Goal: Task Accomplishment & Management: Use online tool/utility

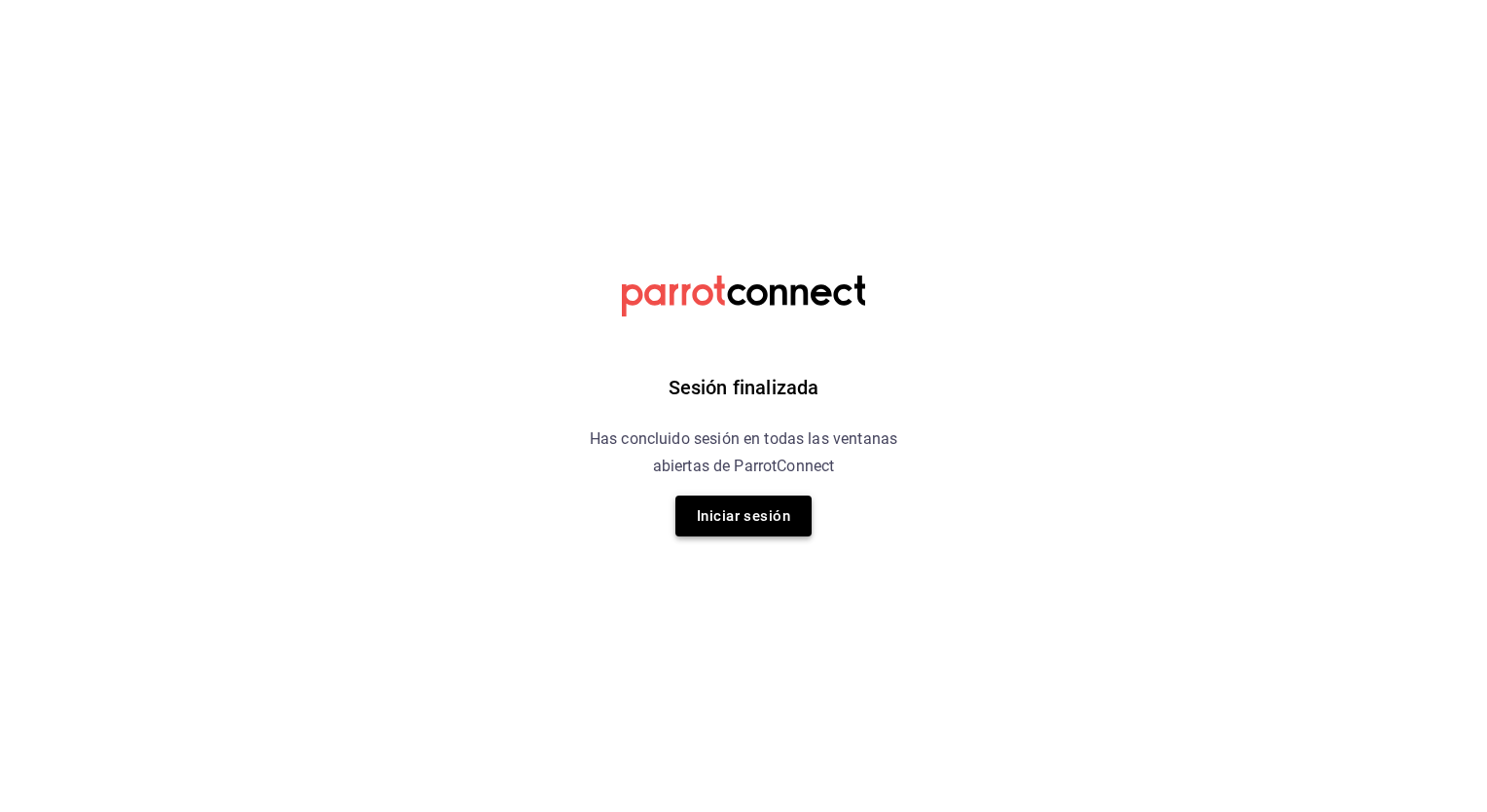
click at [759, 502] on button "Iniciar sesión" at bounding box center [743, 516] width 136 height 41
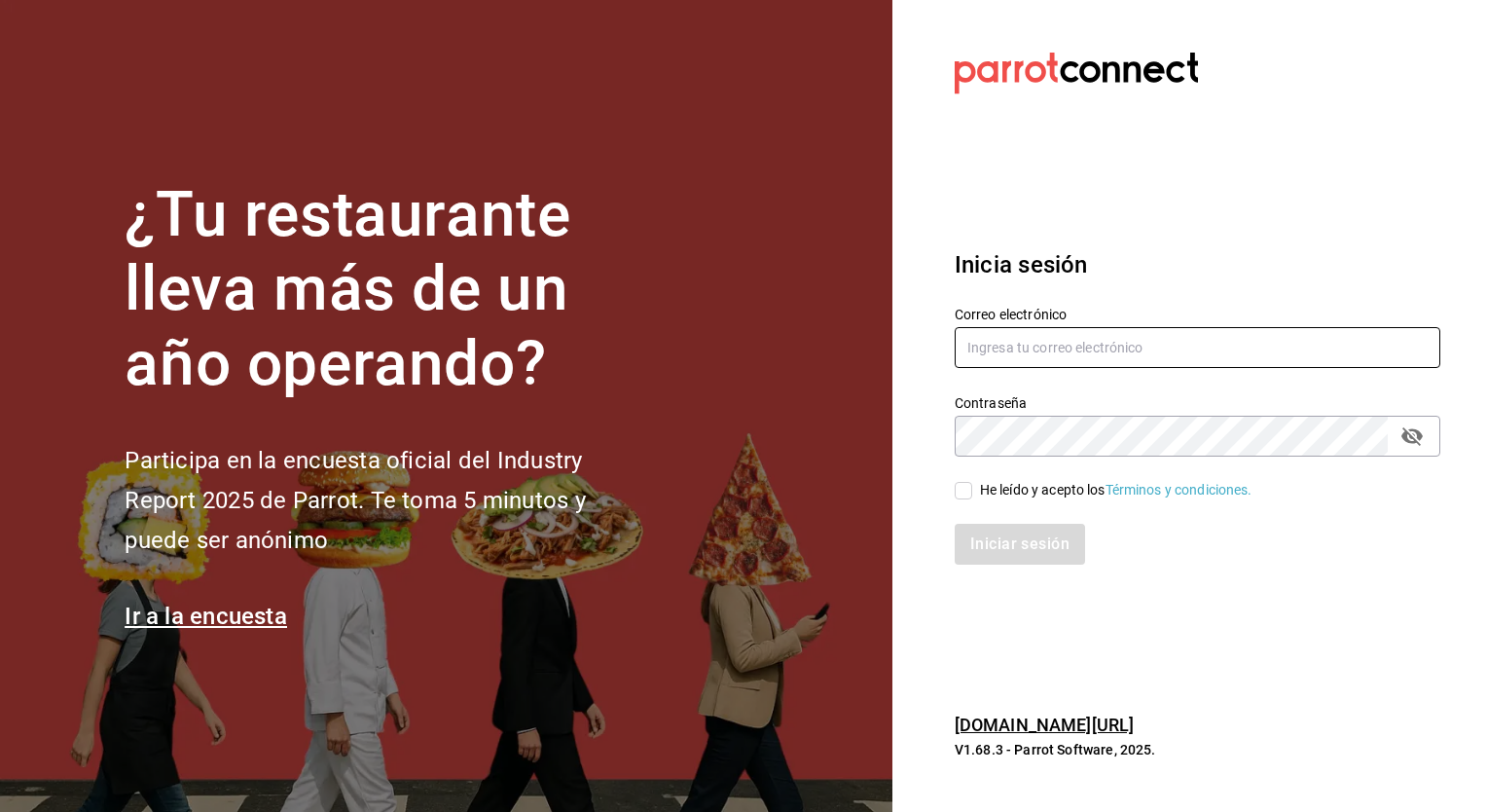
type input "cynthia.villarreal@grupocosteno.com"
click at [968, 490] on input "He leído y acepto los Términos y condiciones." at bounding box center [964, 491] width 18 height 18
checkbox input "true"
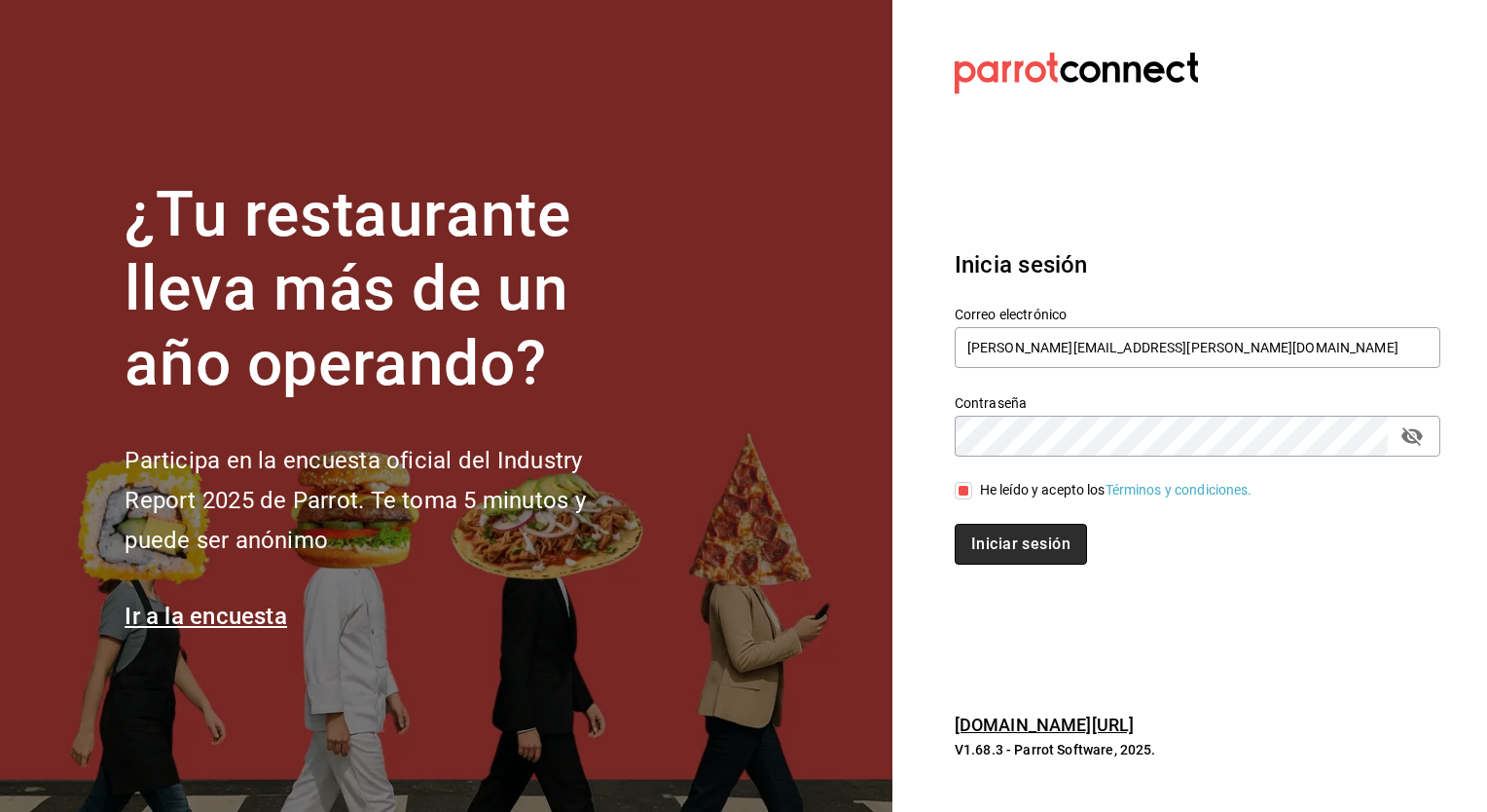
click at [979, 535] on button "Iniciar sesión" at bounding box center [1021, 544] width 132 height 41
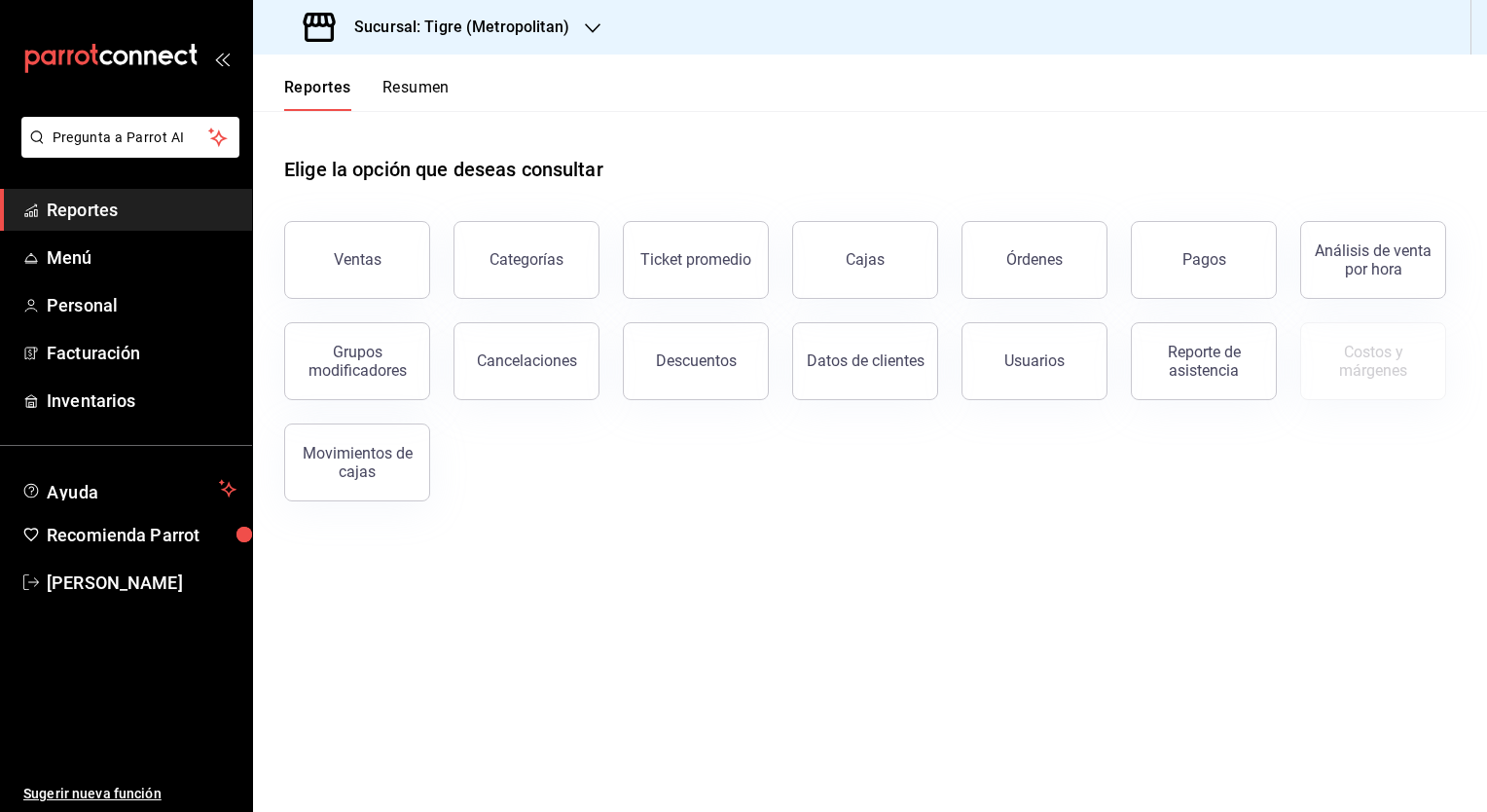
click at [436, 25] on h3 "Sucursal: Tigre (Metropolitan)" at bounding box center [454, 27] width 230 height 24
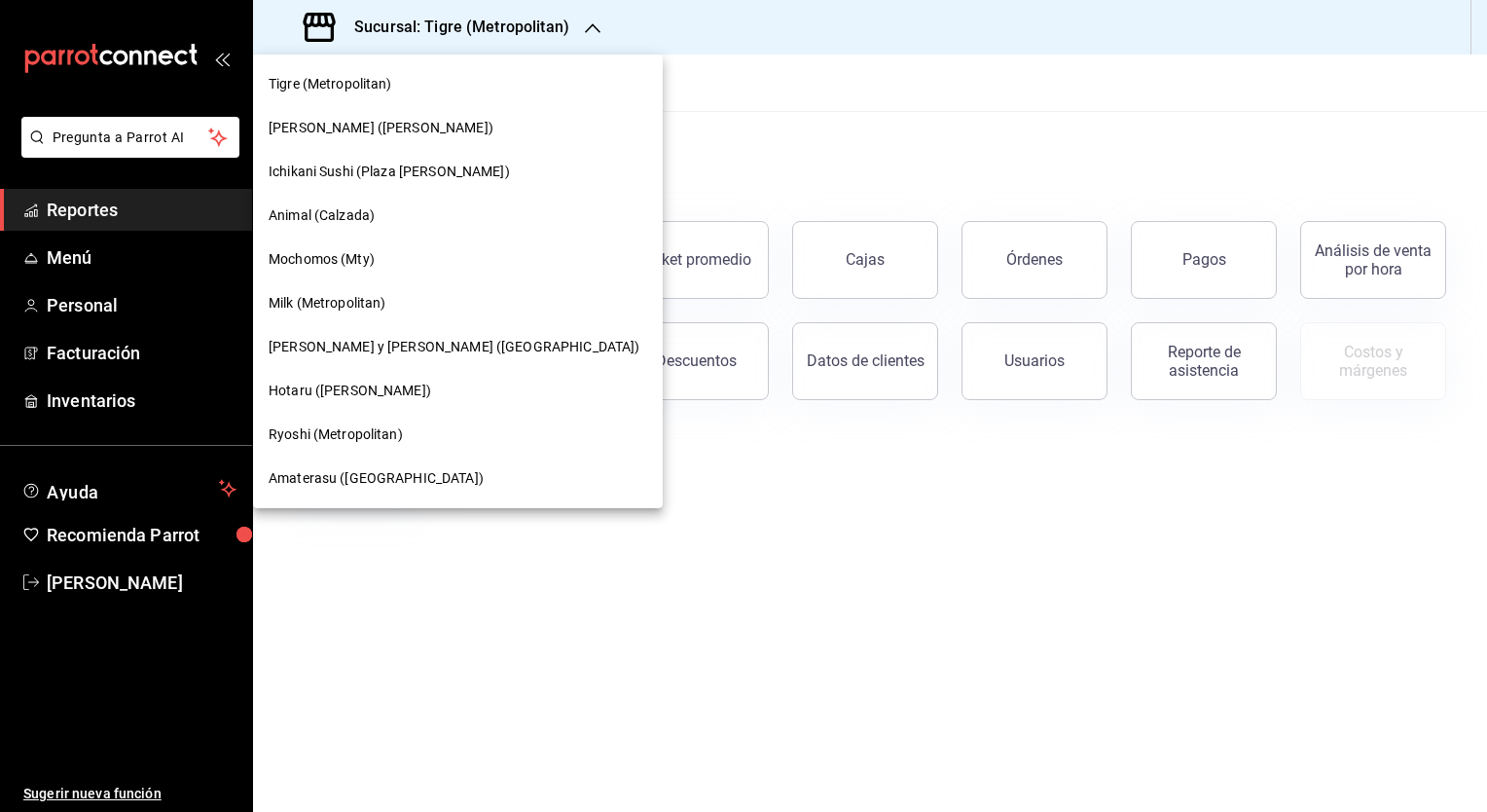
click at [308, 387] on span "Hotaru ([PERSON_NAME])" at bounding box center [350, 390] width 163 height 21
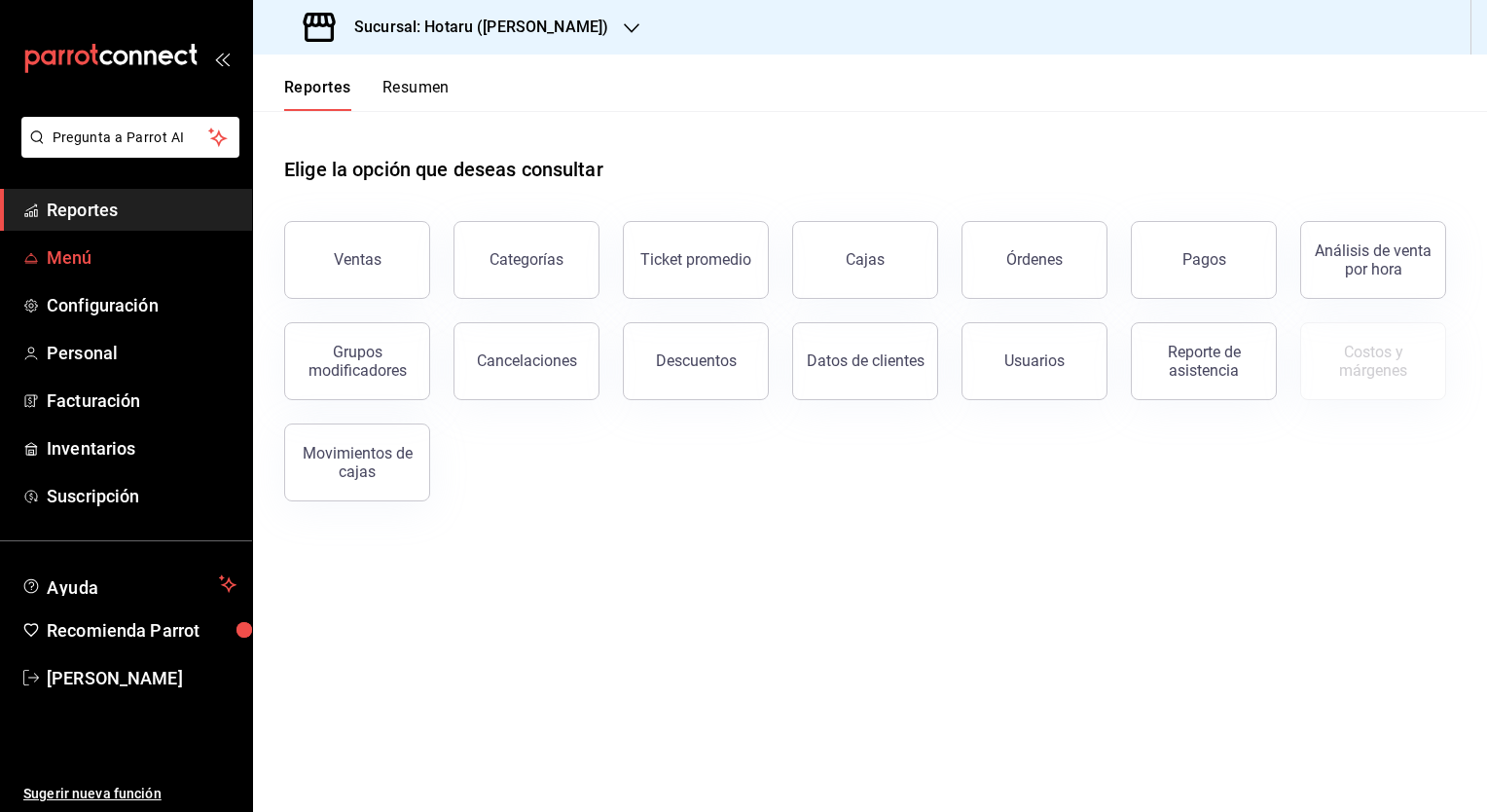
click at [65, 250] on span "Menú" at bounding box center [142, 257] width 190 height 26
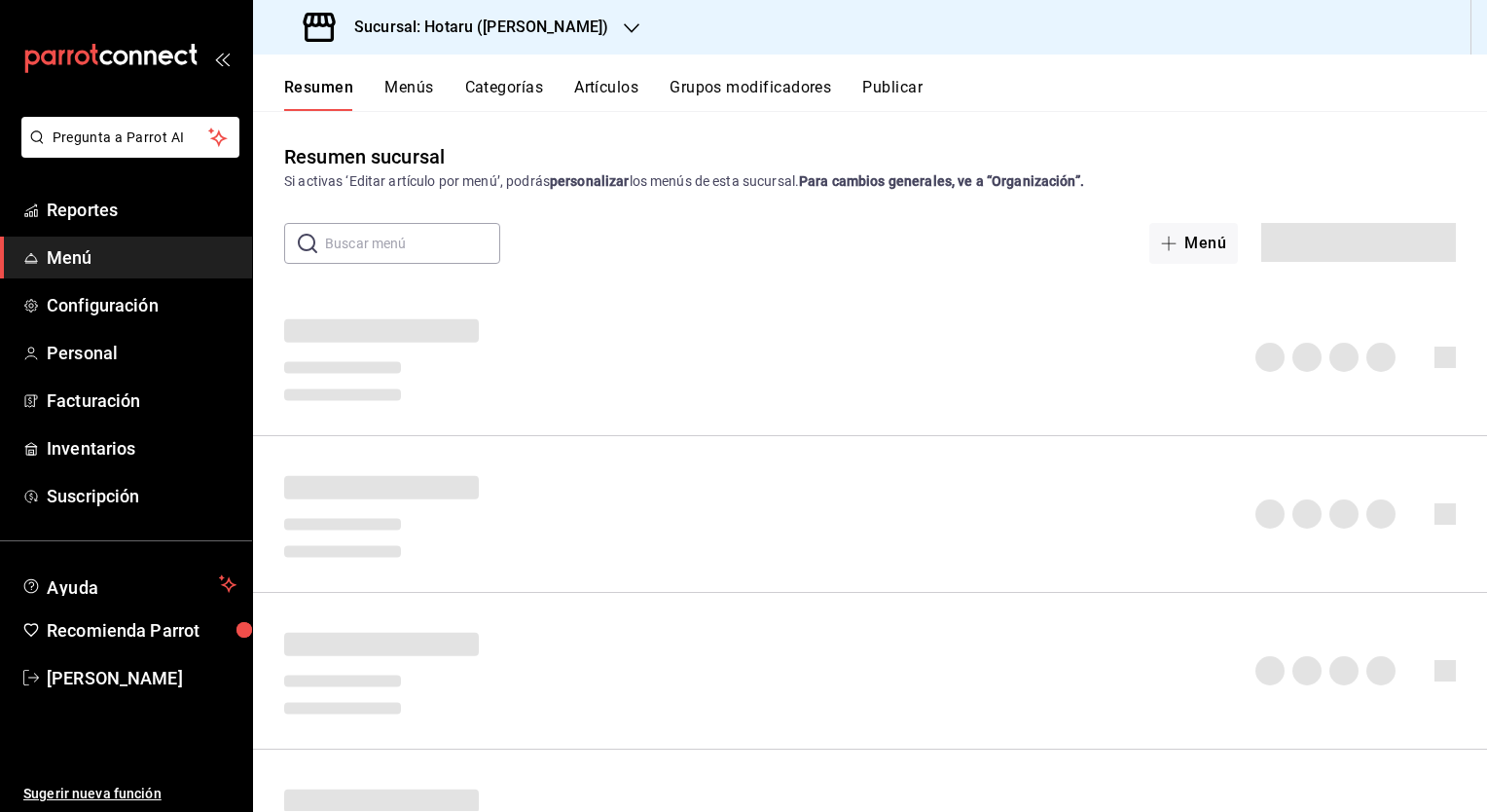
click at [612, 81] on button "Artículos" at bounding box center [606, 94] width 65 height 33
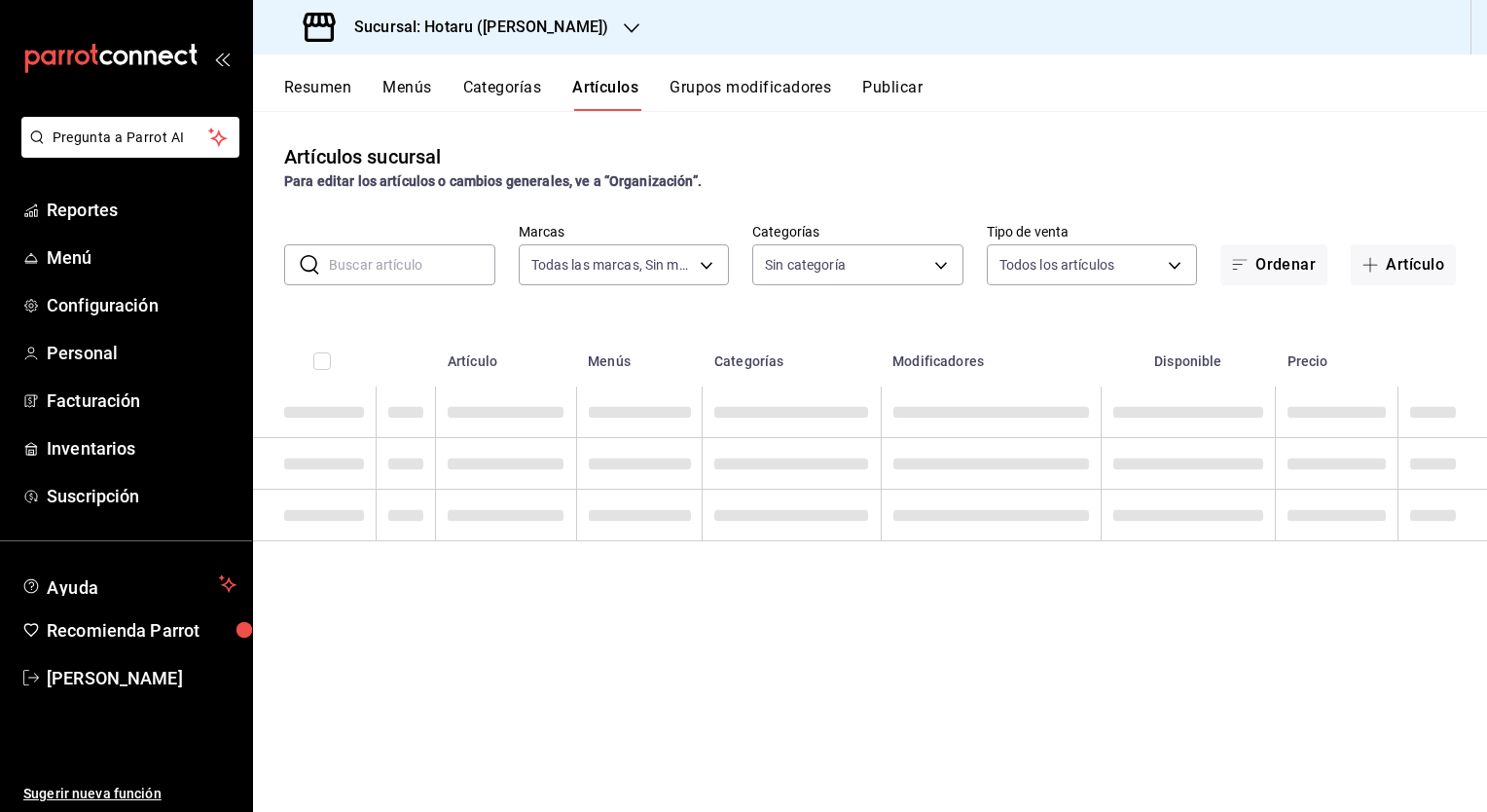
type input "c6f689f8-63fd-49a8-a607-35aea03ac6a9,619c758d-7c36-49c6-a756-e52d453908cb"
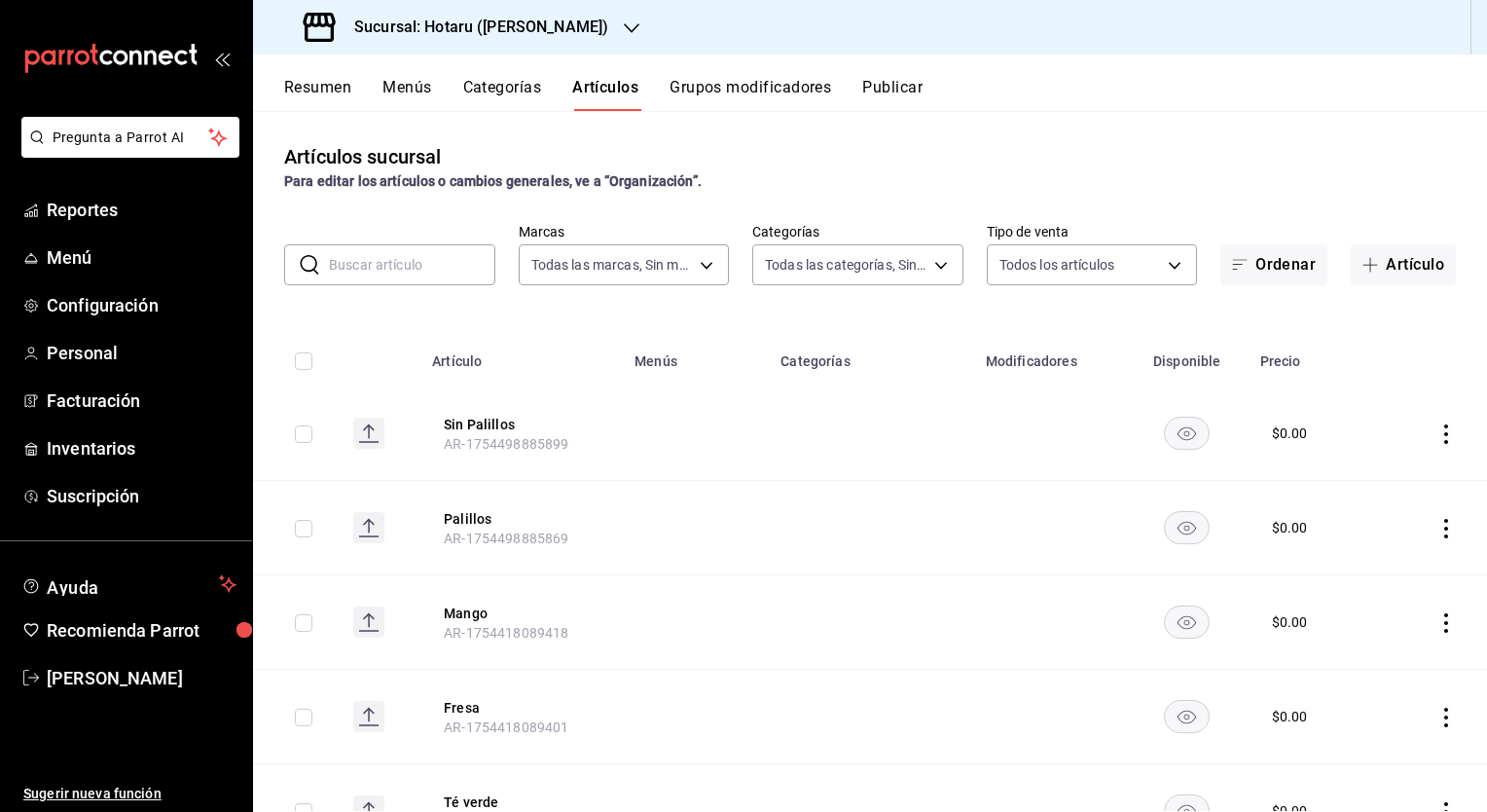
type input "c0b78d51-7925-43e8-b699-c52fb7c6d080,04492c64-33ac-4fe7-8ecc-c444235d9710,37f0f…"
click at [501, 25] on h3 "Sucursal: Hotaru ([PERSON_NAME])" at bounding box center [473, 27] width 269 height 24
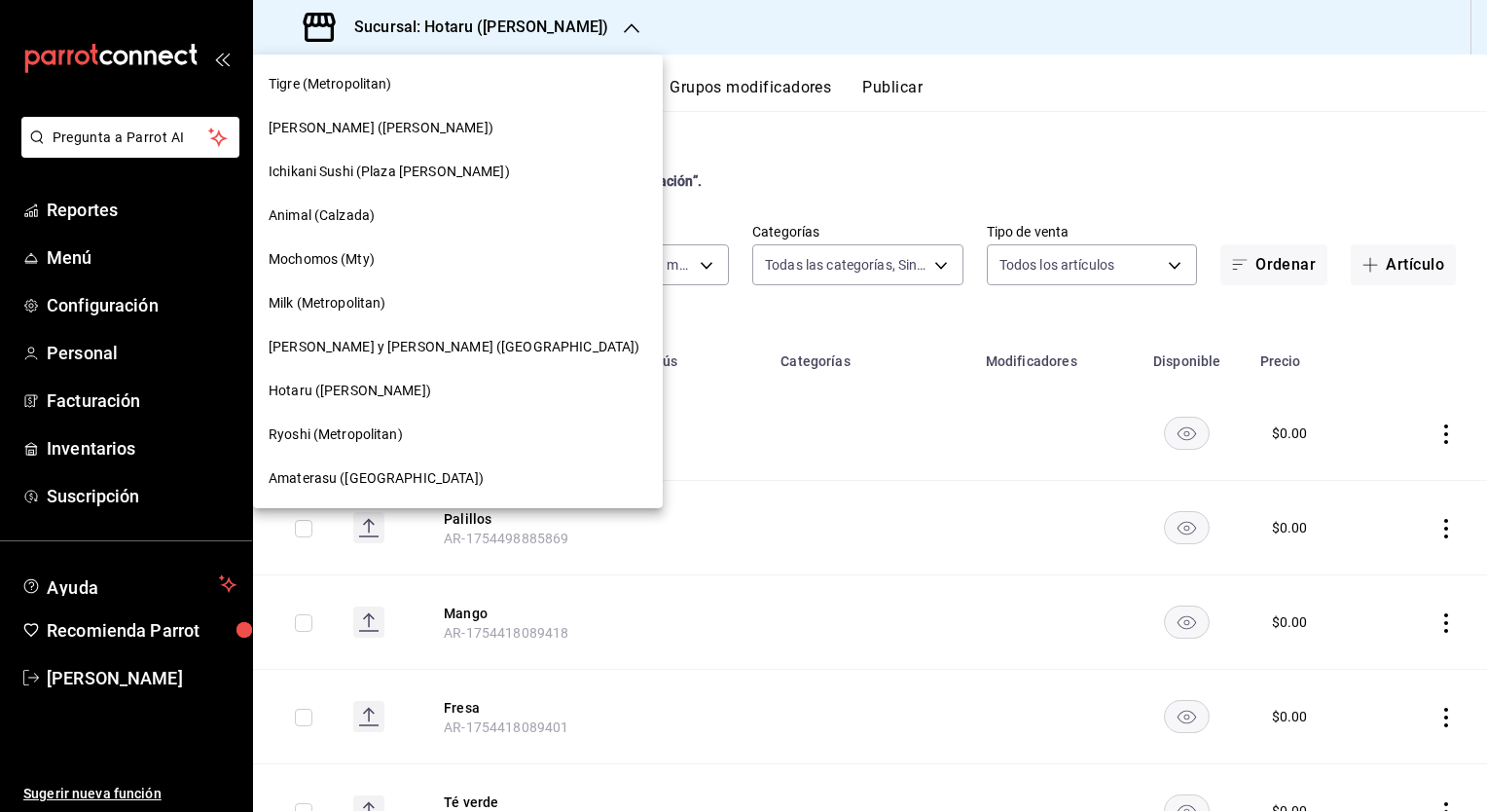
click at [304, 75] on span "Tigre (Metropolitan)" at bounding box center [330, 84] width 123 height 21
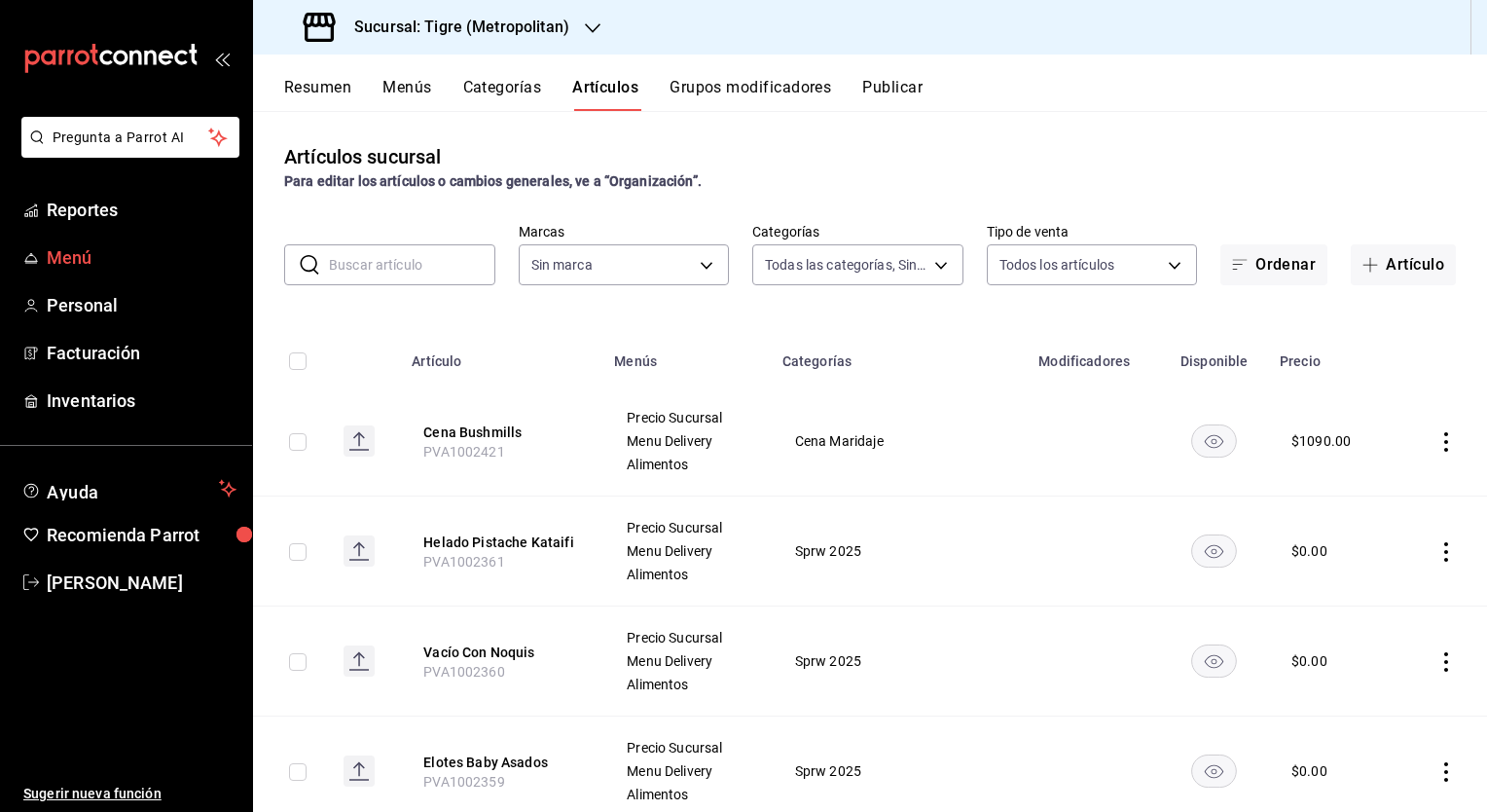
click at [79, 255] on span "Menú" at bounding box center [142, 257] width 190 height 26
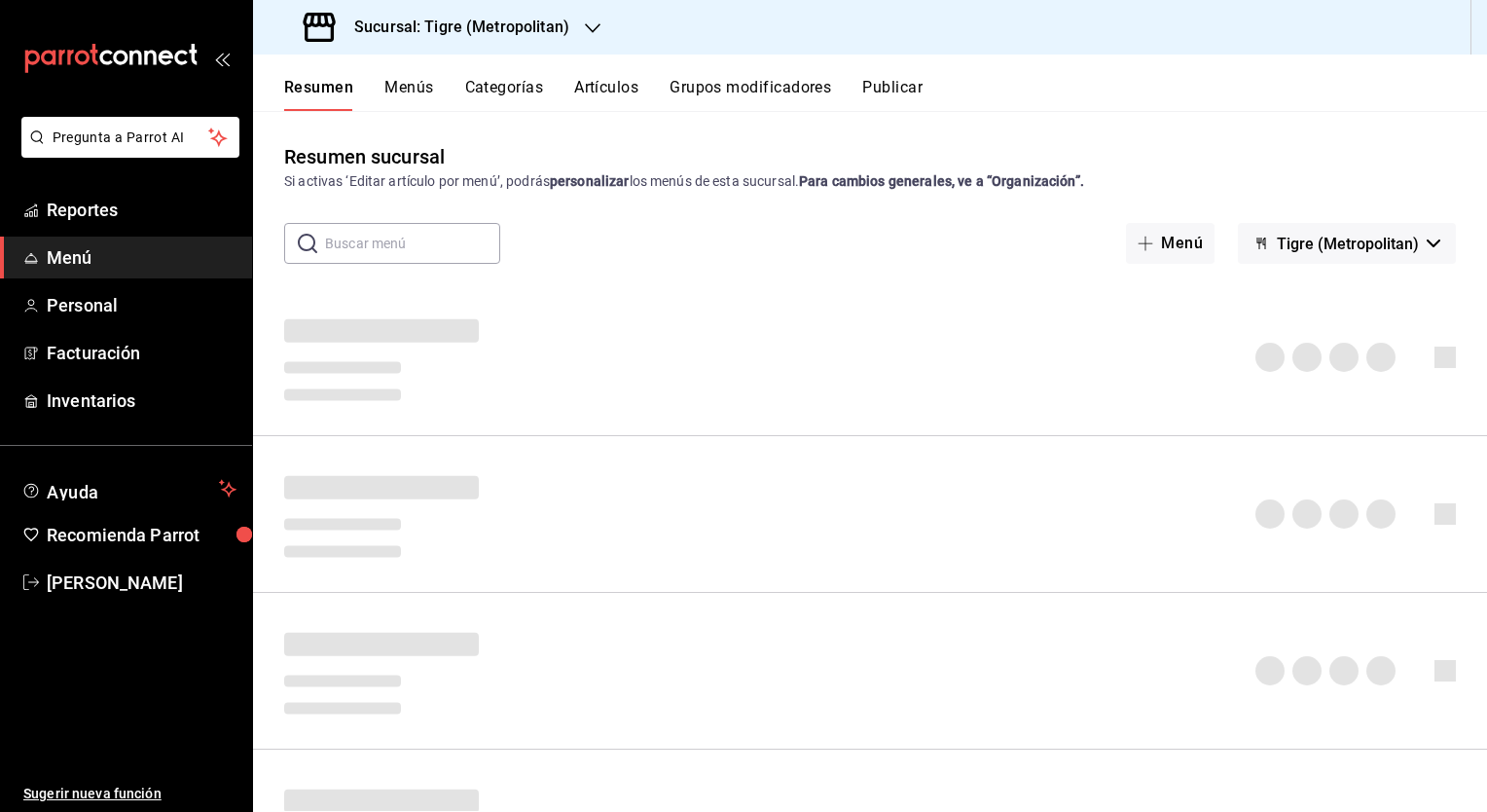
click at [604, 80] on button "Artículos" at bounding box center [606, 94] width 65 height 33
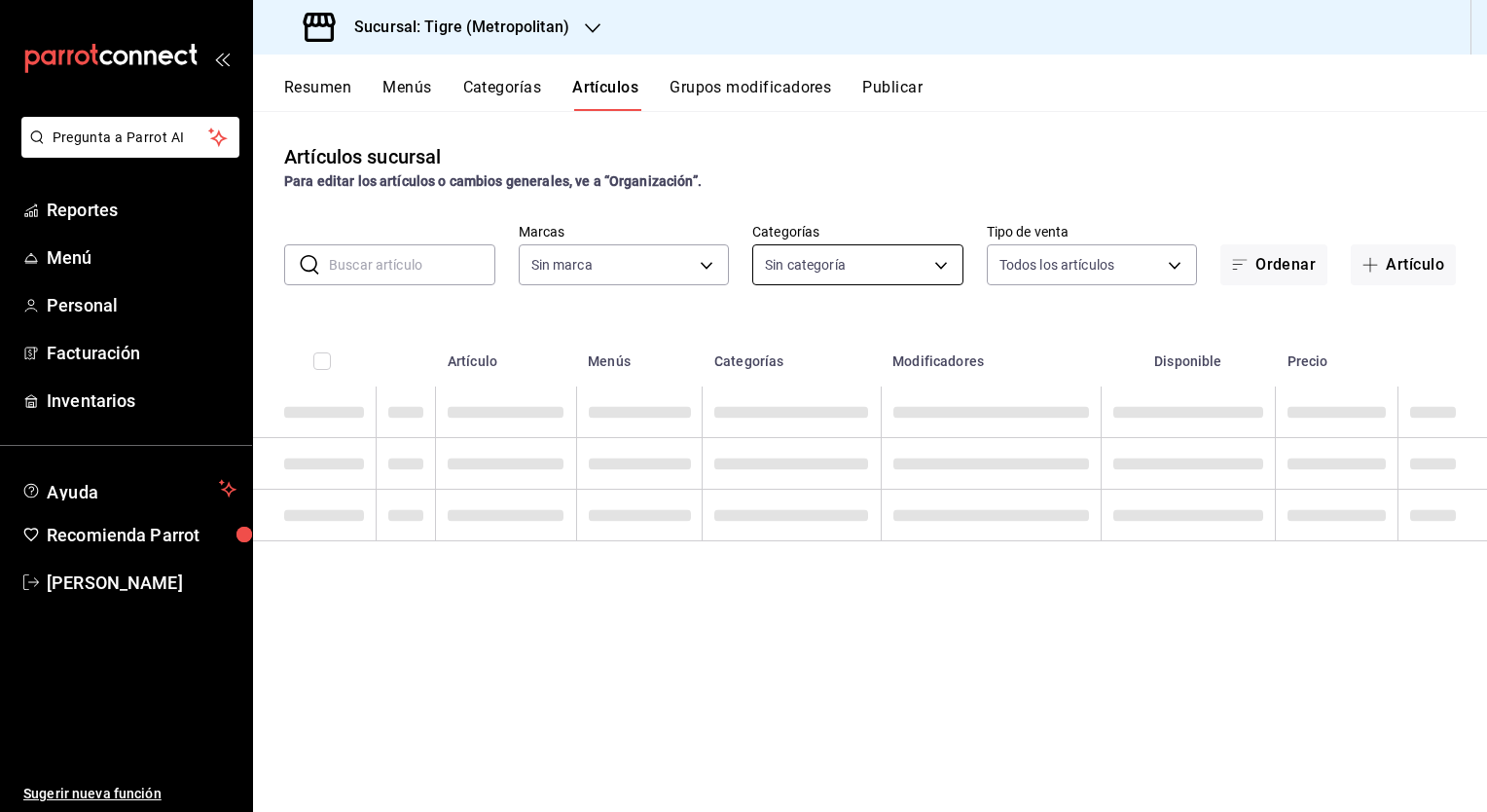
type input "95de3a49-3e71-4222-9a00-2b077991daeb,0ce31c32-a5a6-498b-be74-31ce48fb35ae,30be1…"
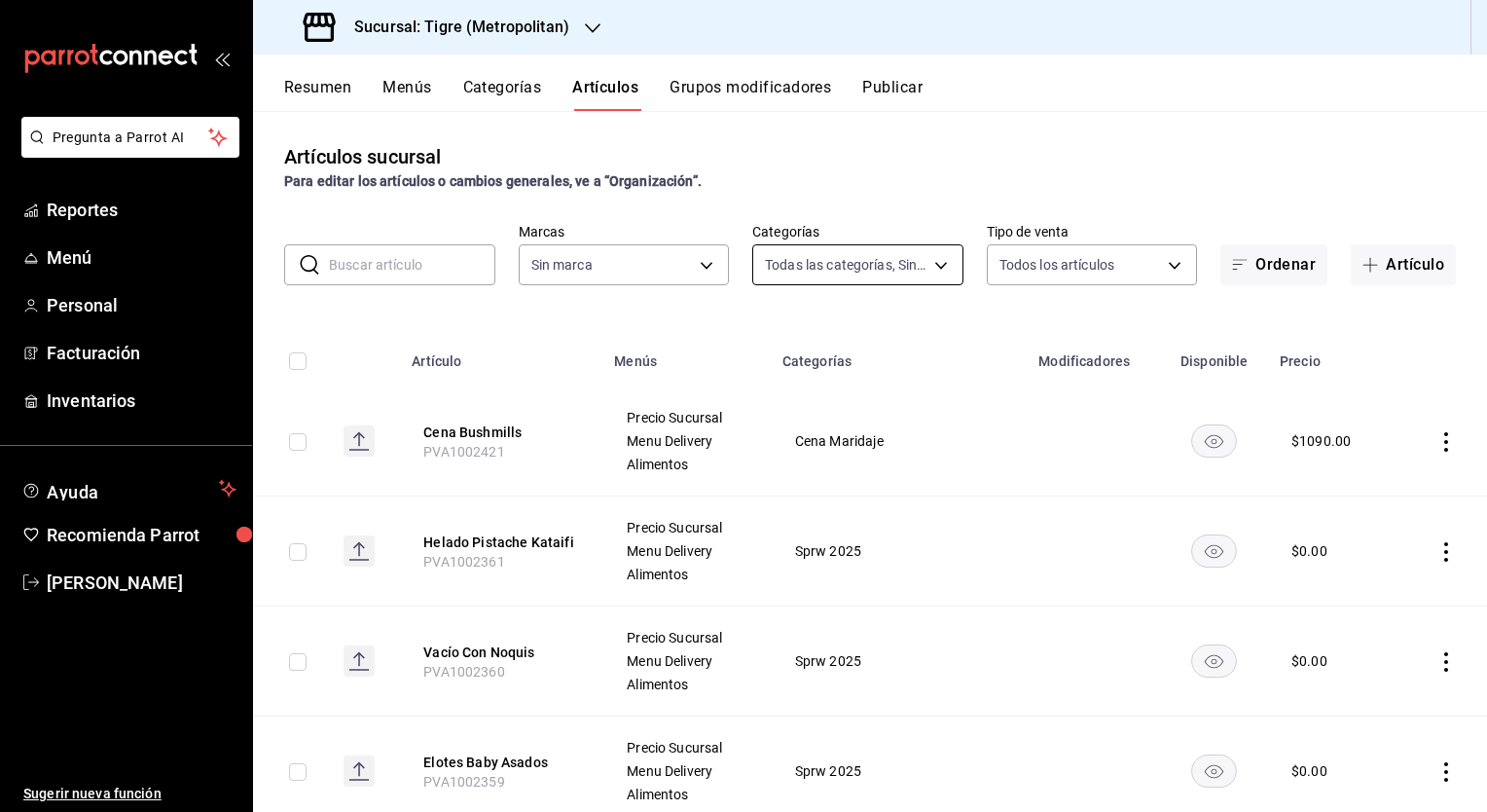
click at [931, 259] on body "Pregunta a Parrot AI Reportes Menú Personal Facturación Inventarios Ayuda Recom…" at bounding box center [744, 406] width 1487 height 812
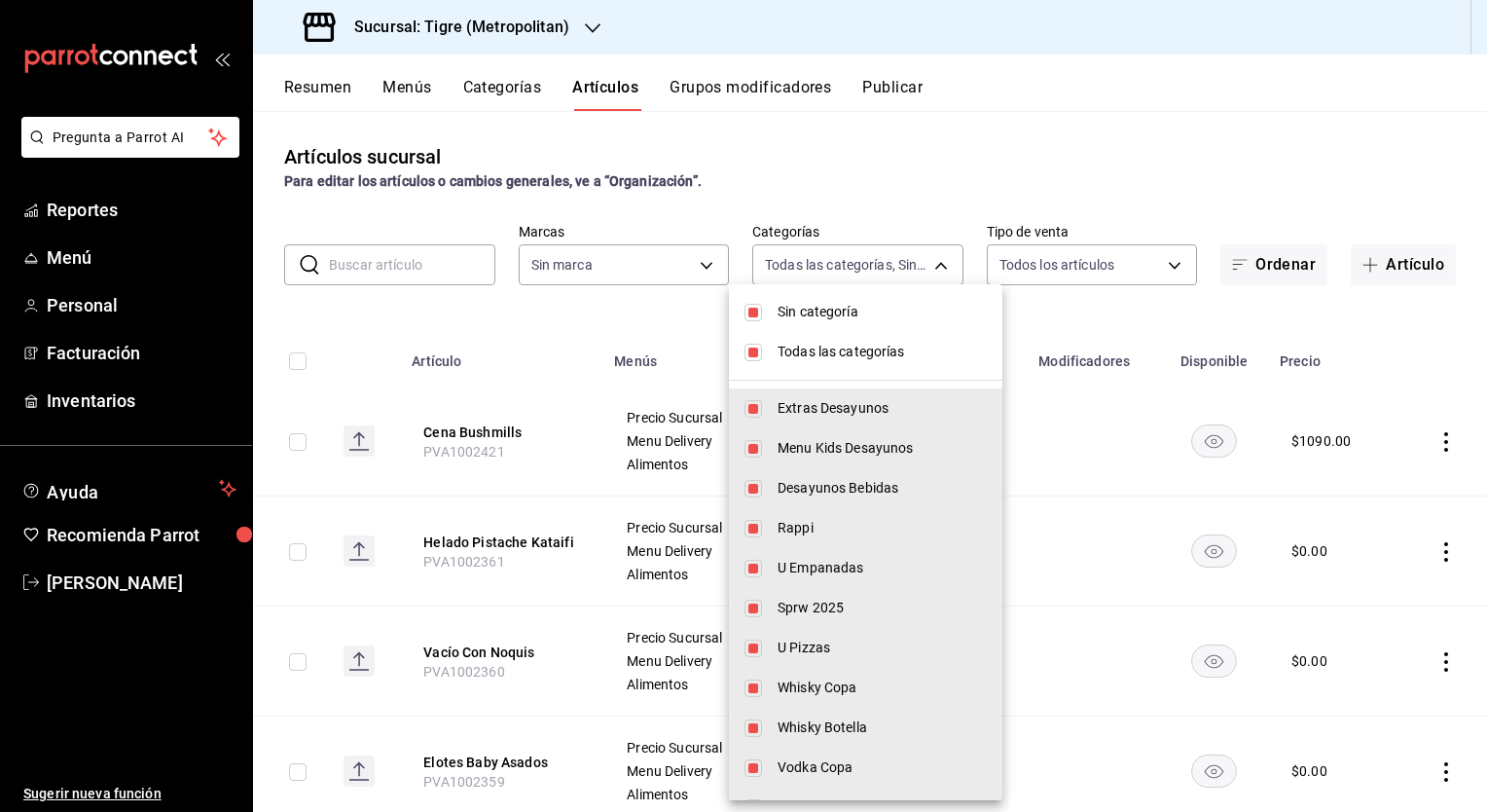
type input "d2a20516-989b-40fe-838d-c8b0b31ef0ff"
click at [749, 310] on input "checkbox" at bounding box center [753, 312] width 18 height 18
checkbox input "false"
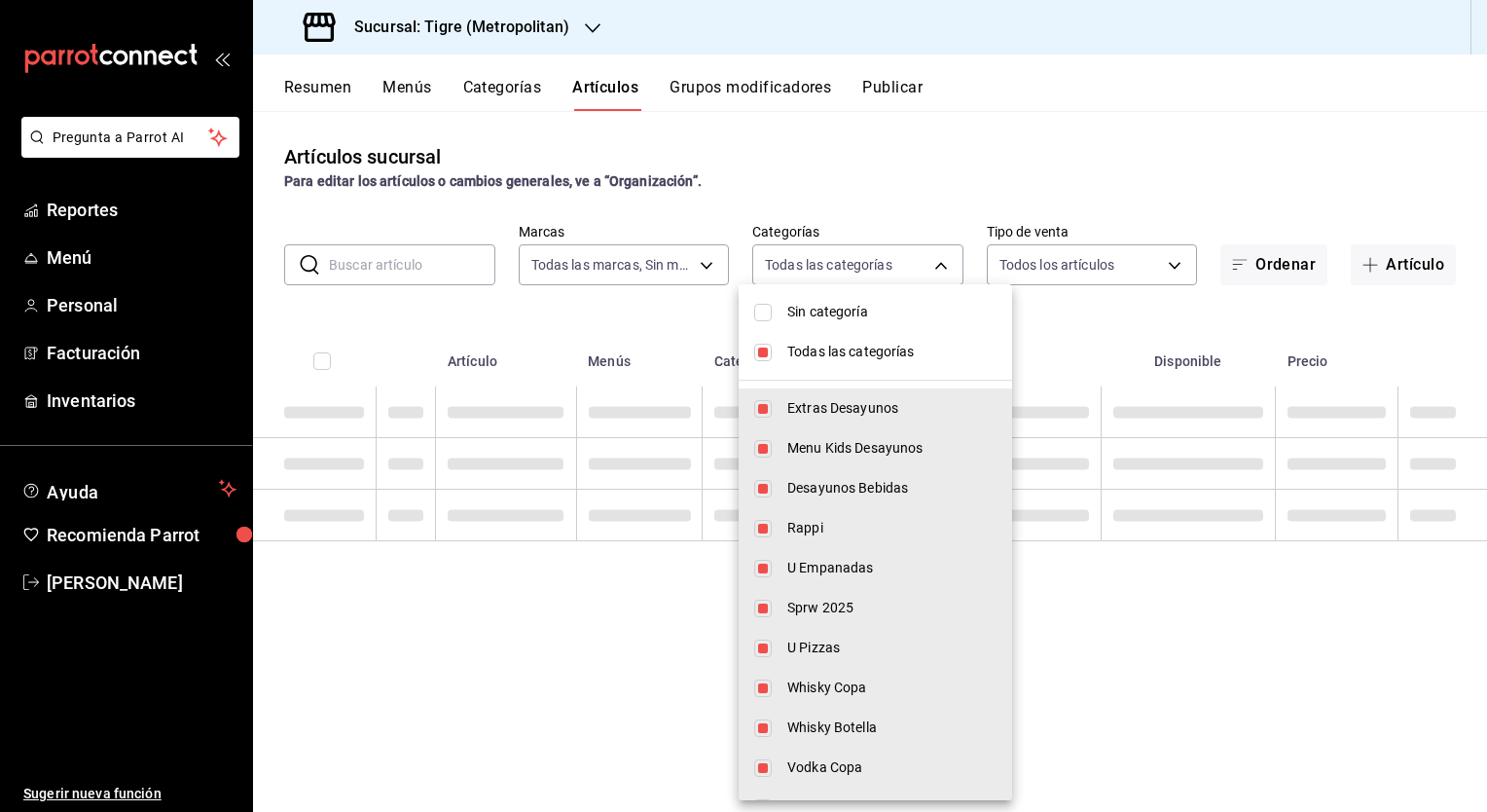
click at [757, 355] on input "checkbox" at bounding box center [763, 353] width 18 height 18
checkbox input "false"
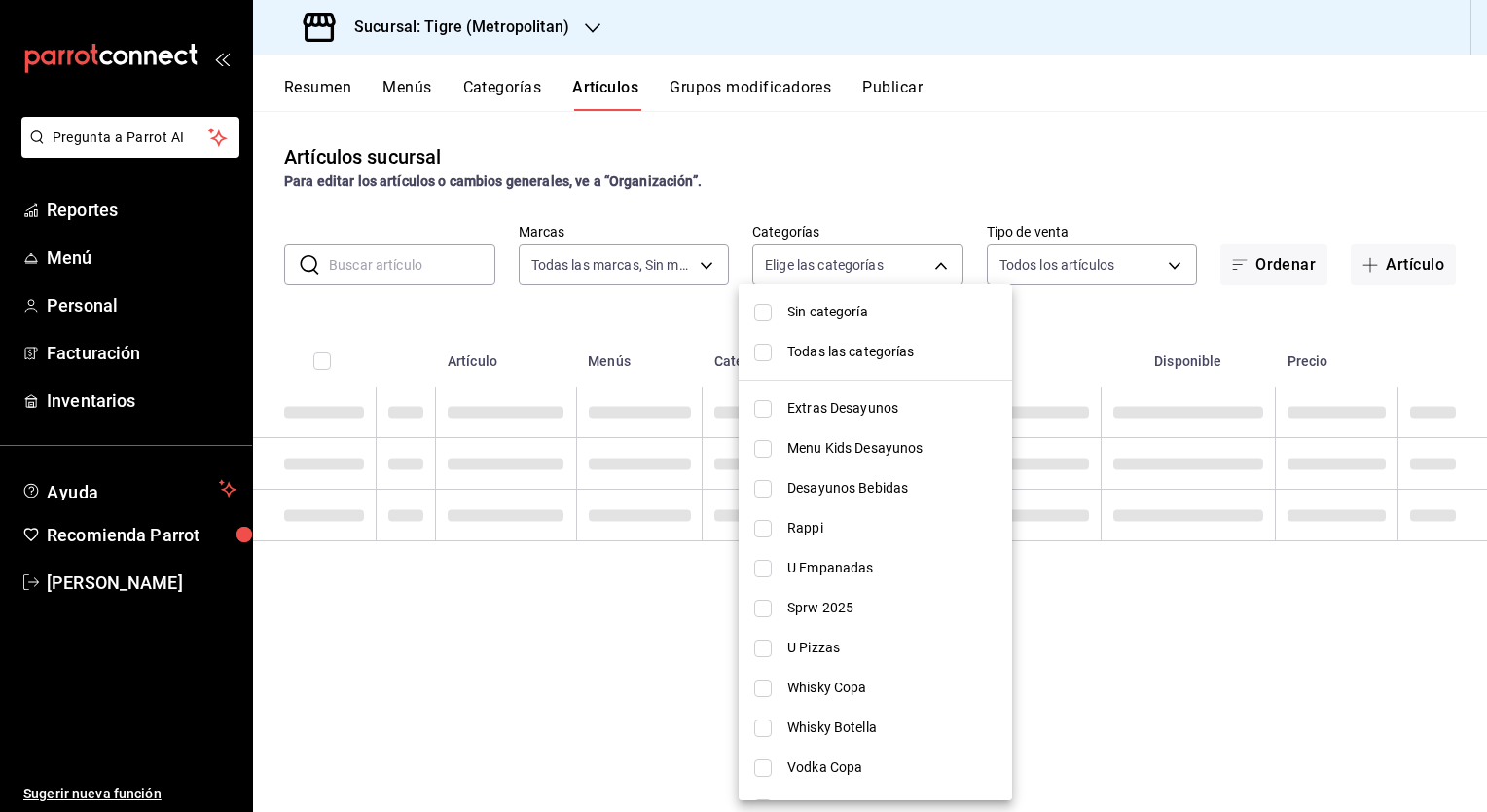
checkbox input "false"
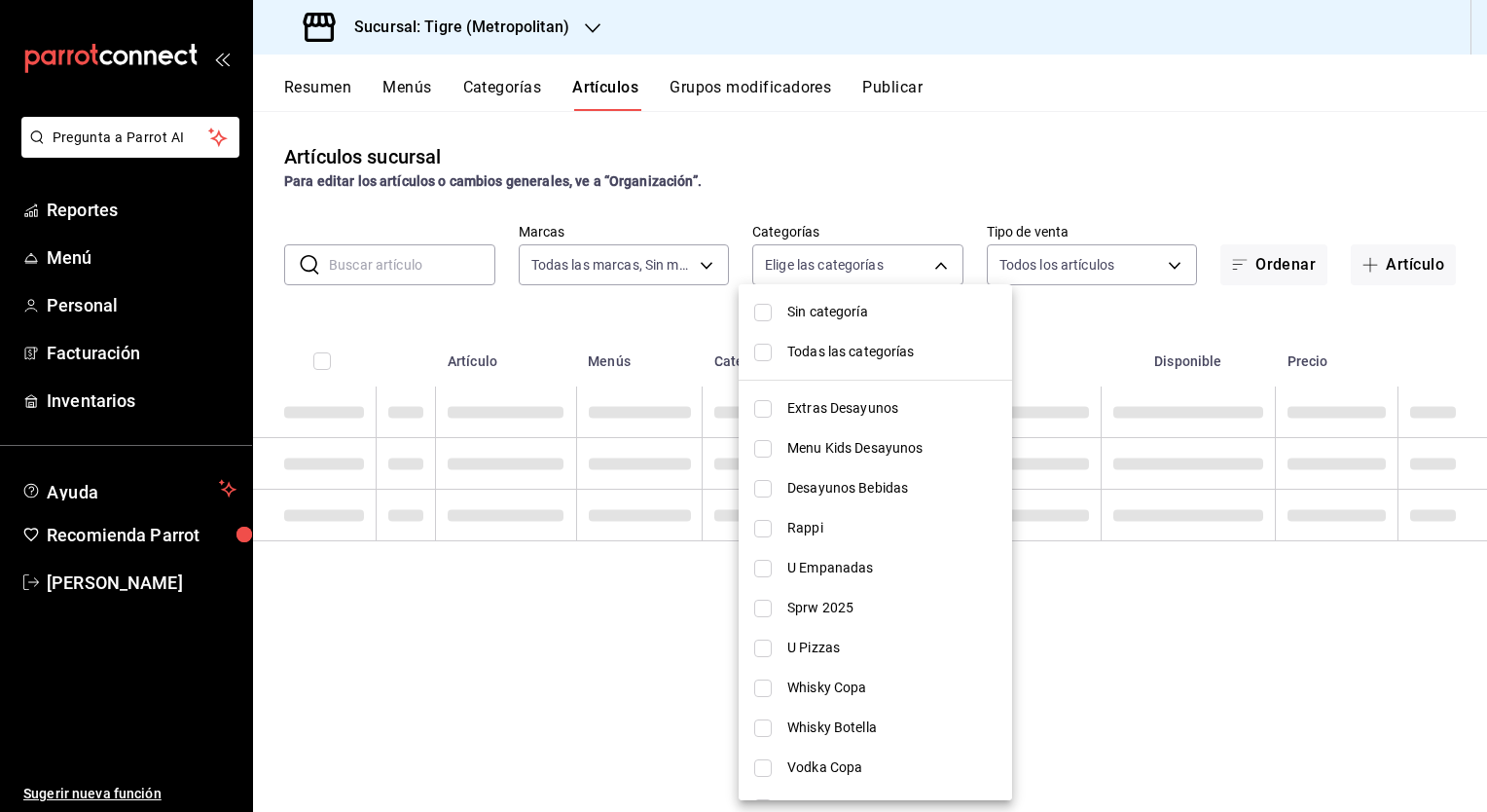
checkbox input "false"
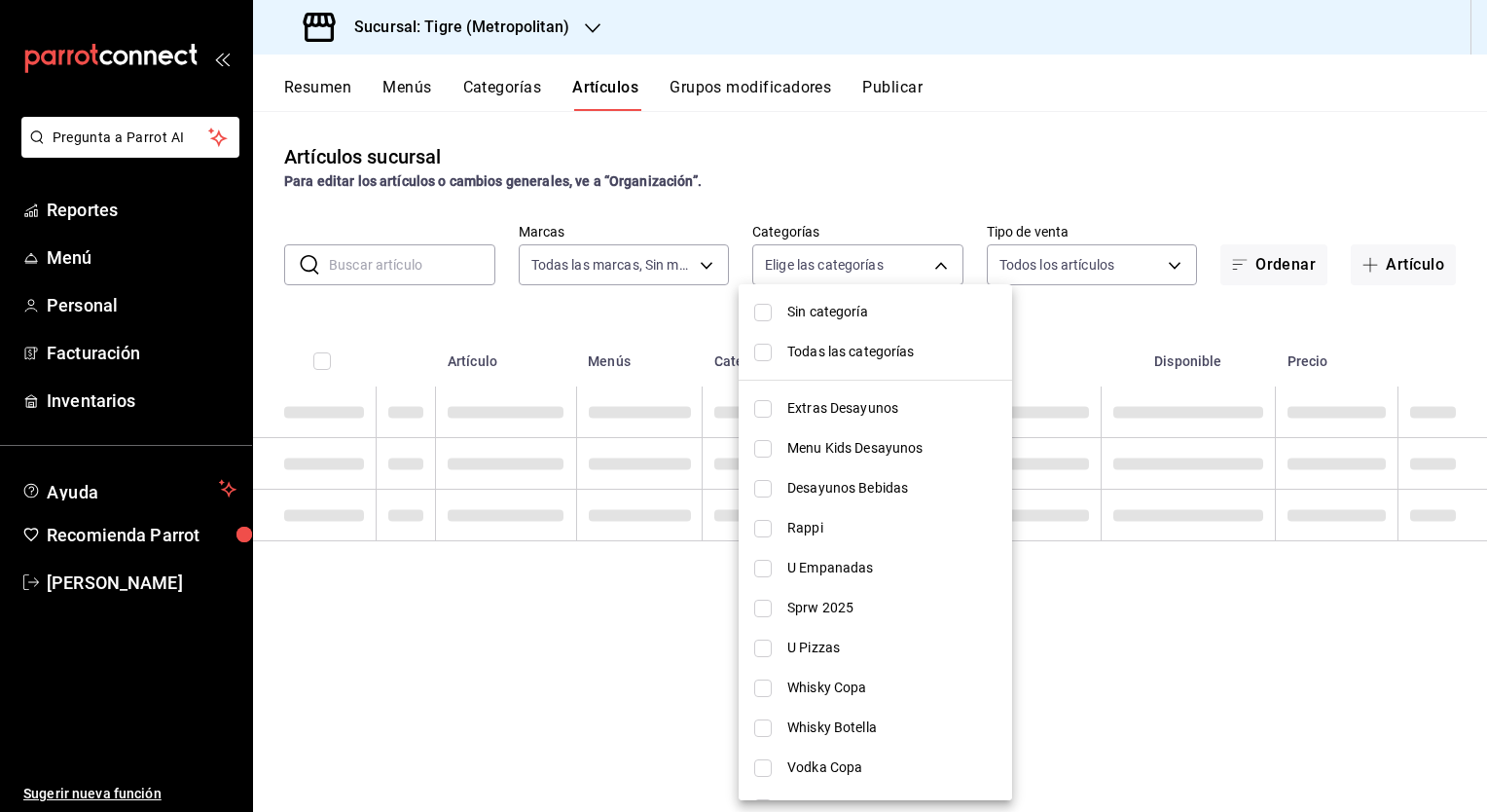
checkbox input "false"
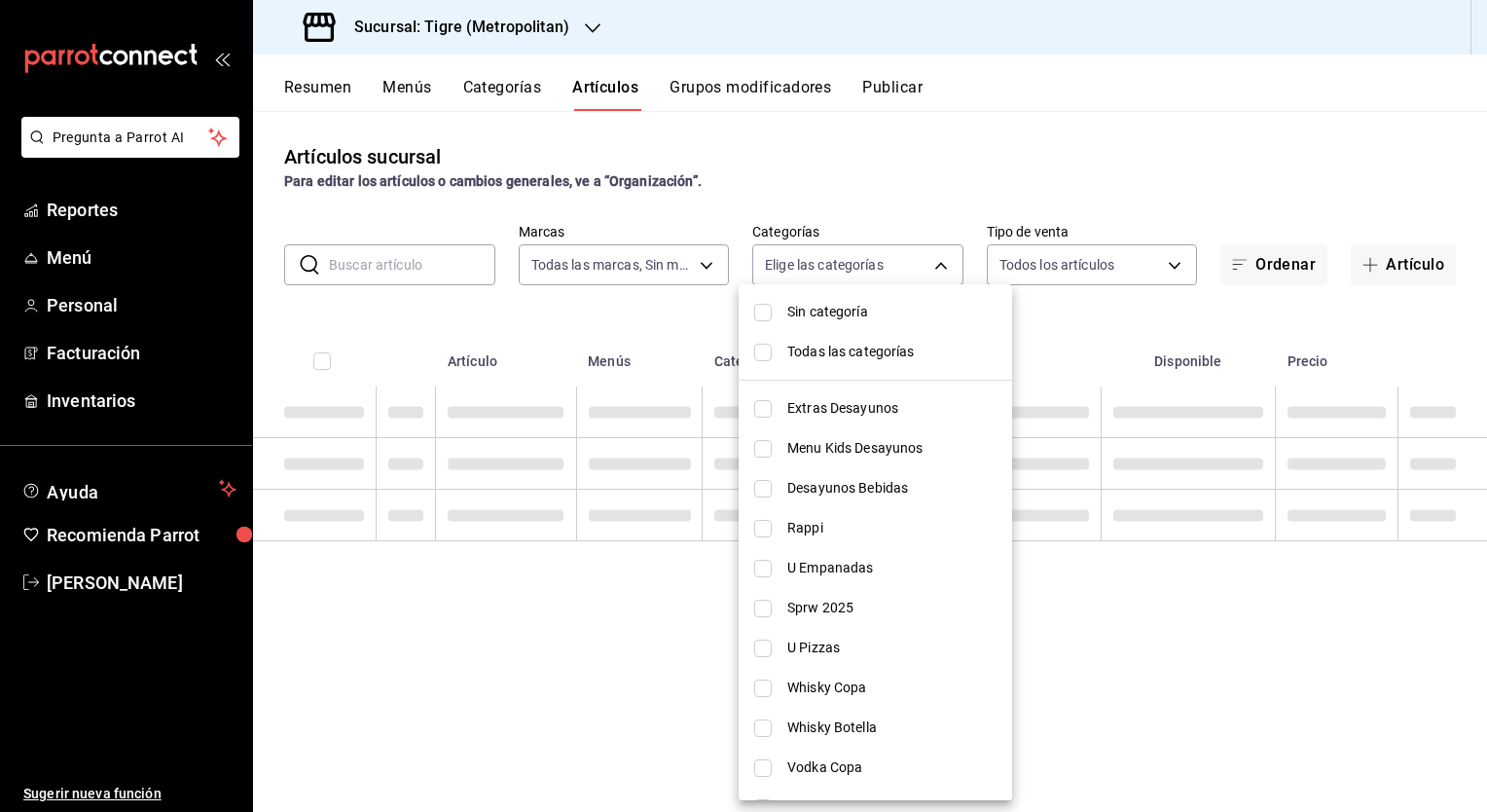
checkbox input "false"
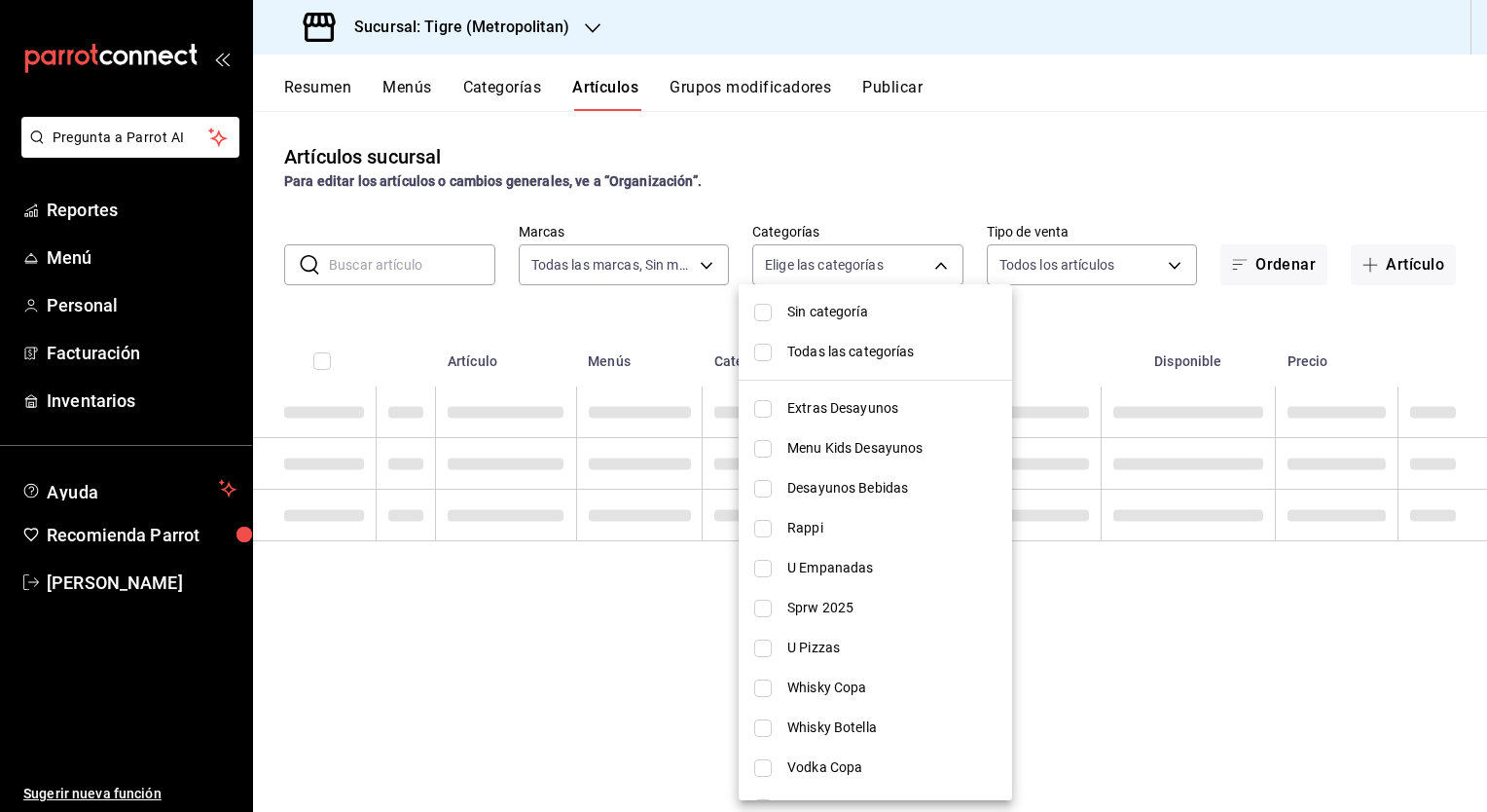
checkbox input "false"
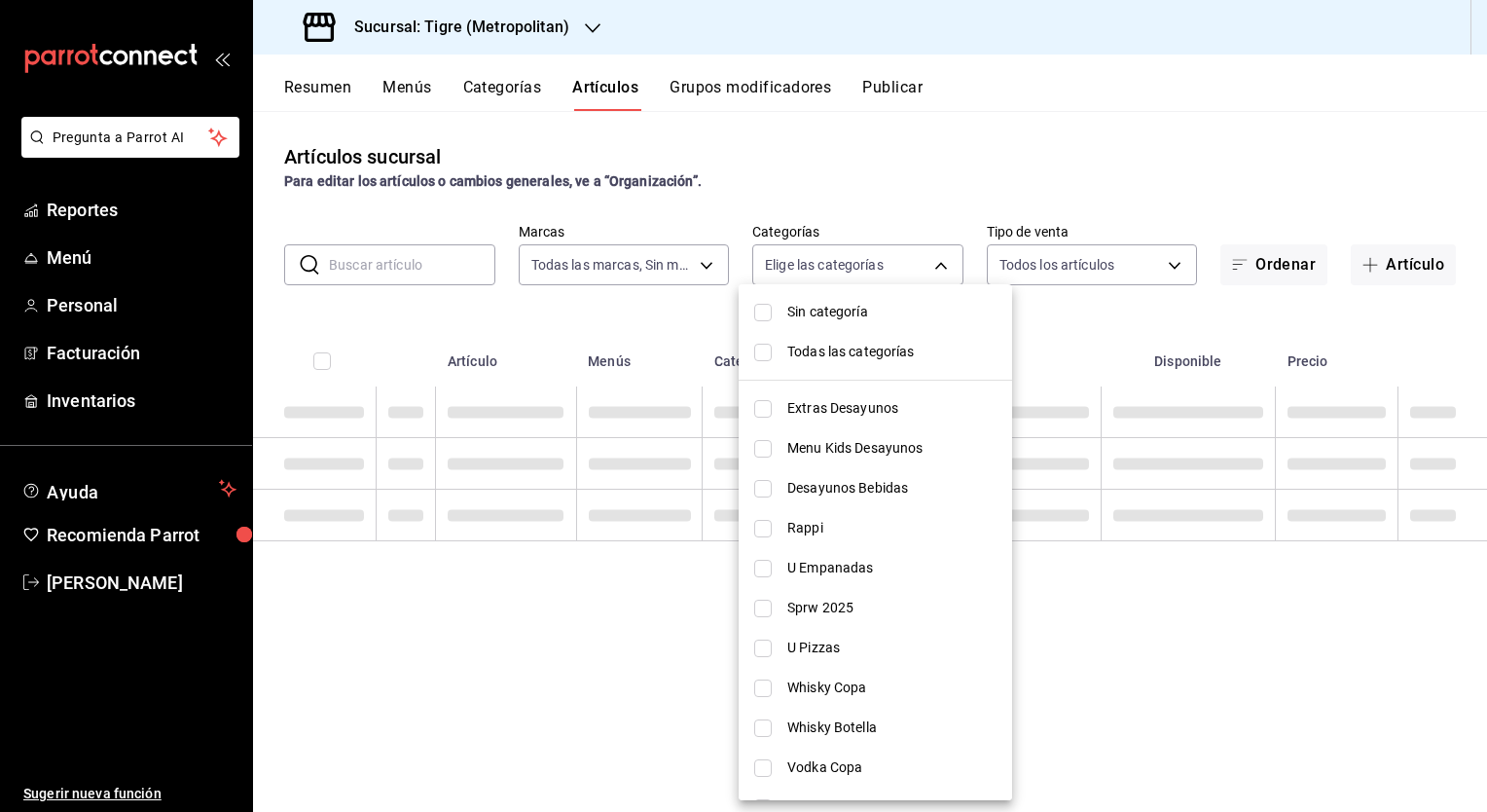
checkbox input "false"
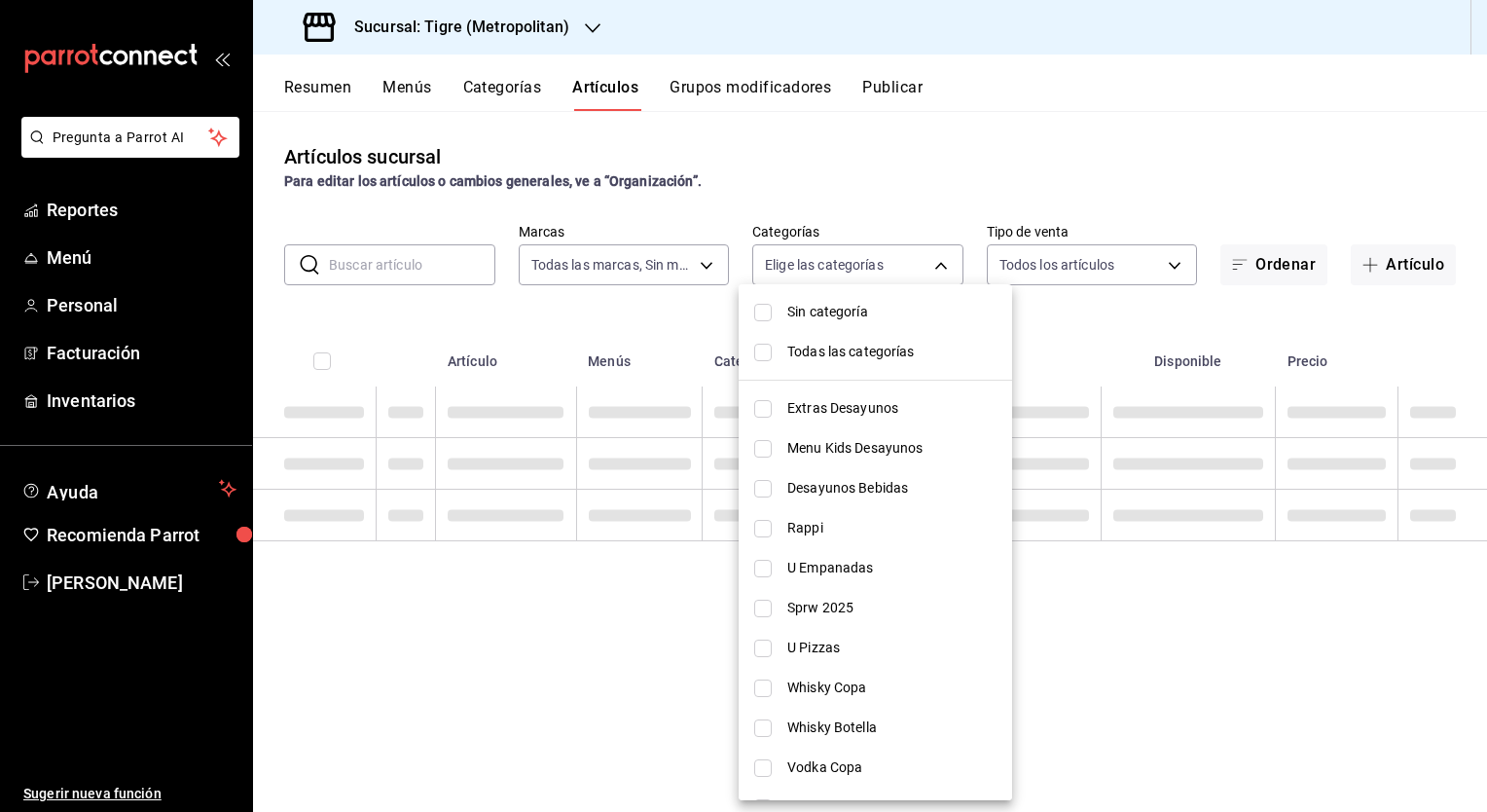
checkbox input "false"
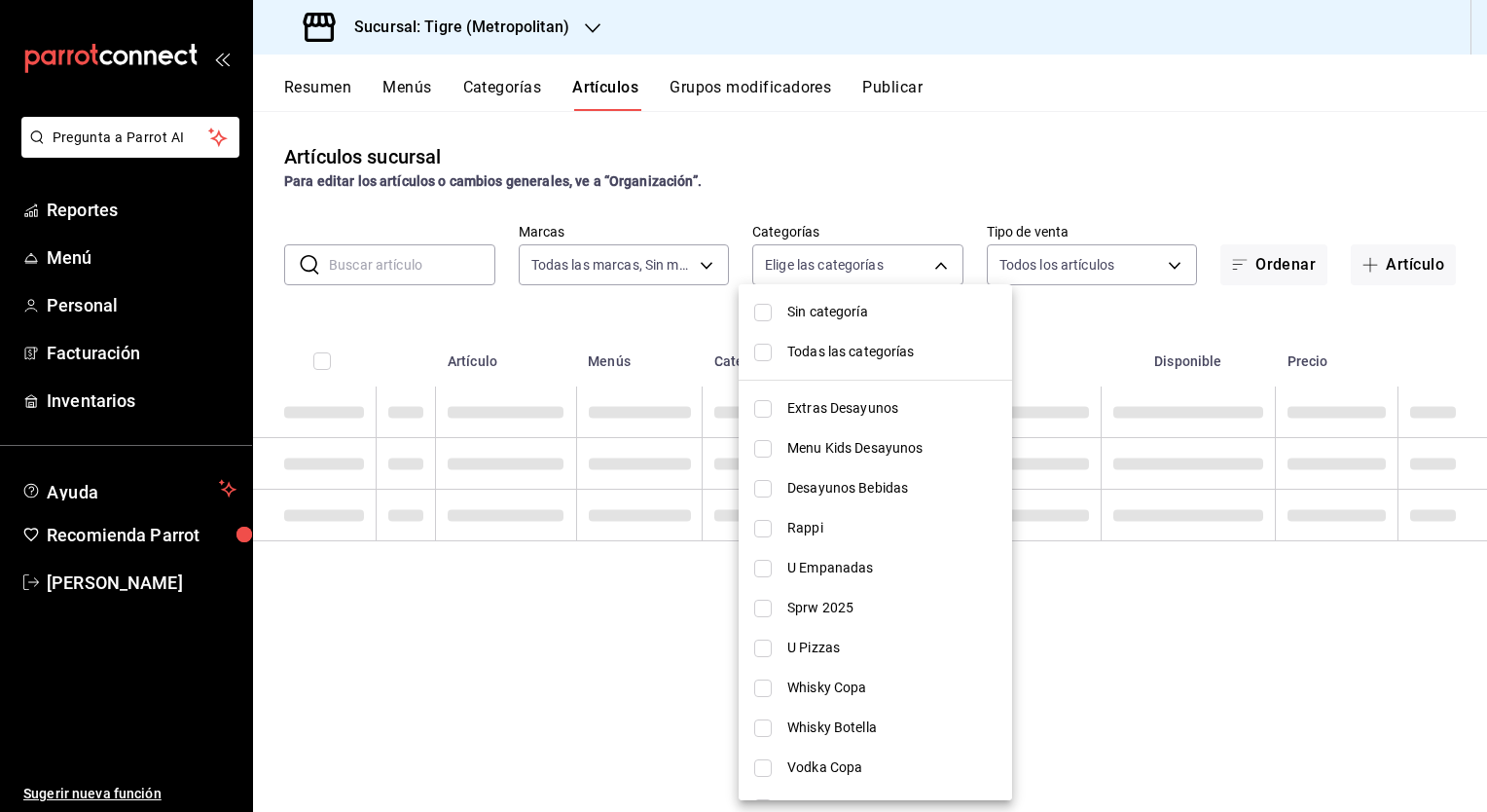
checkbox input "false"
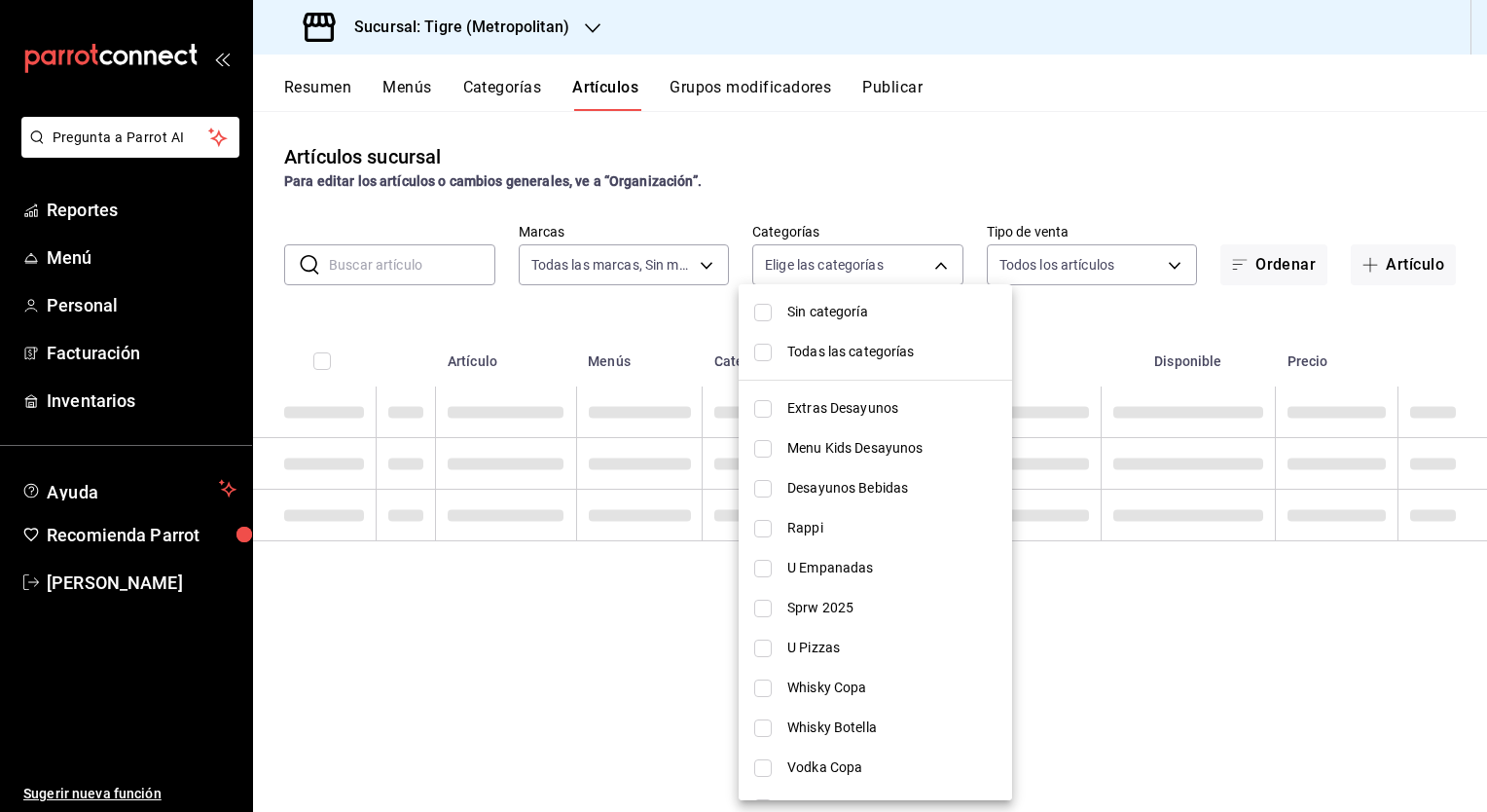
checkbox input "false"
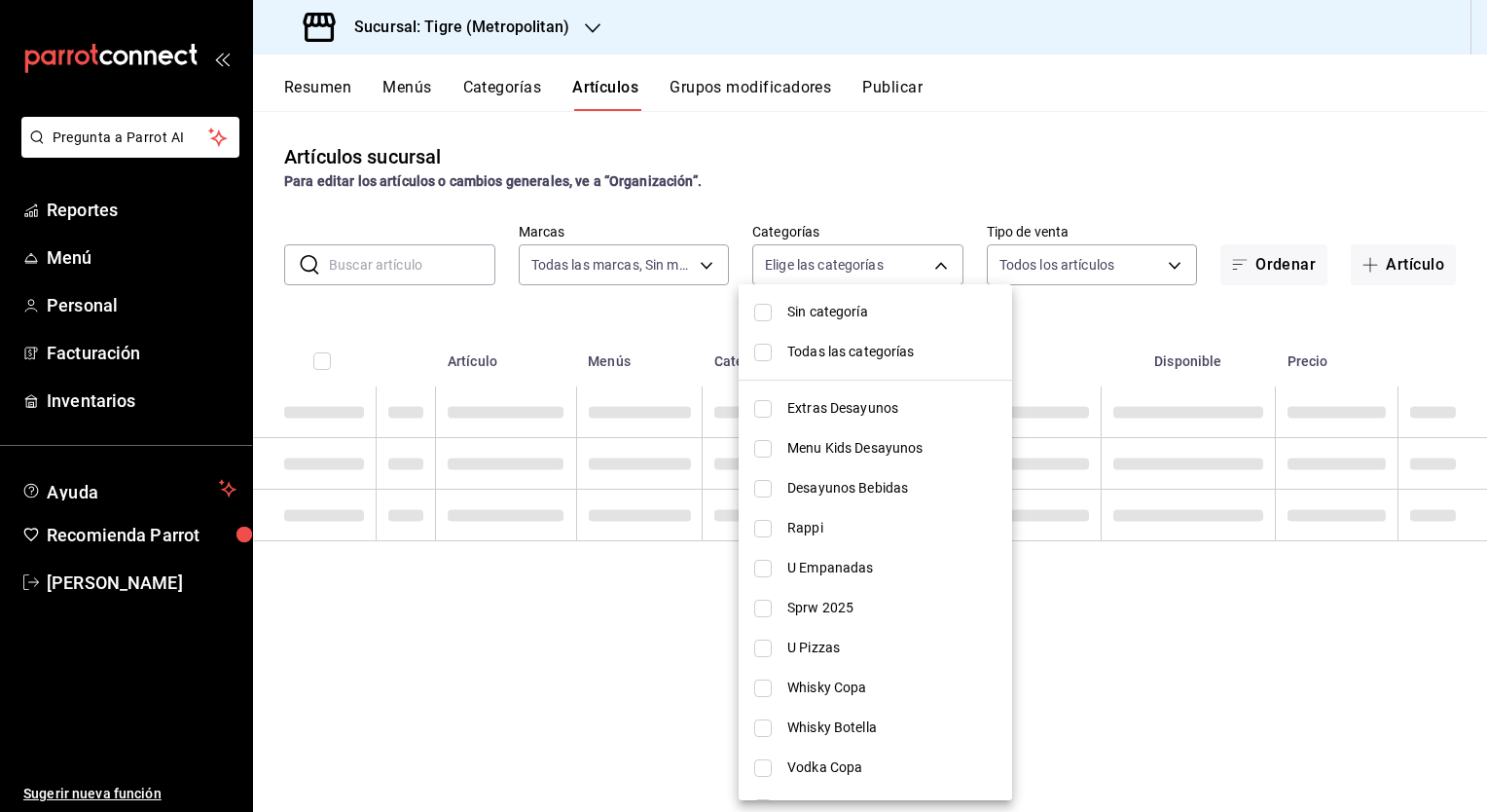
checkbox input "false"
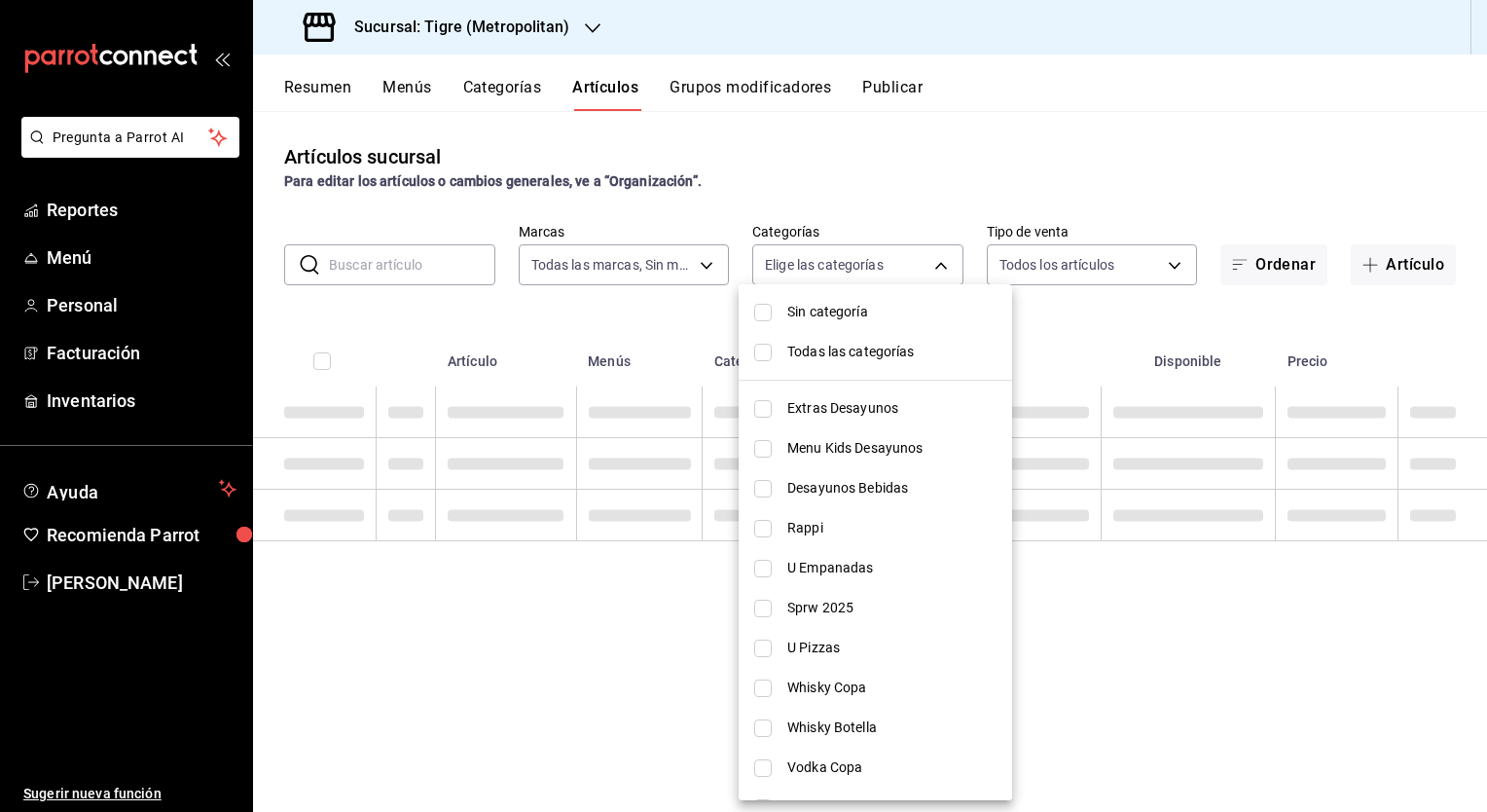
checkbox input "false"
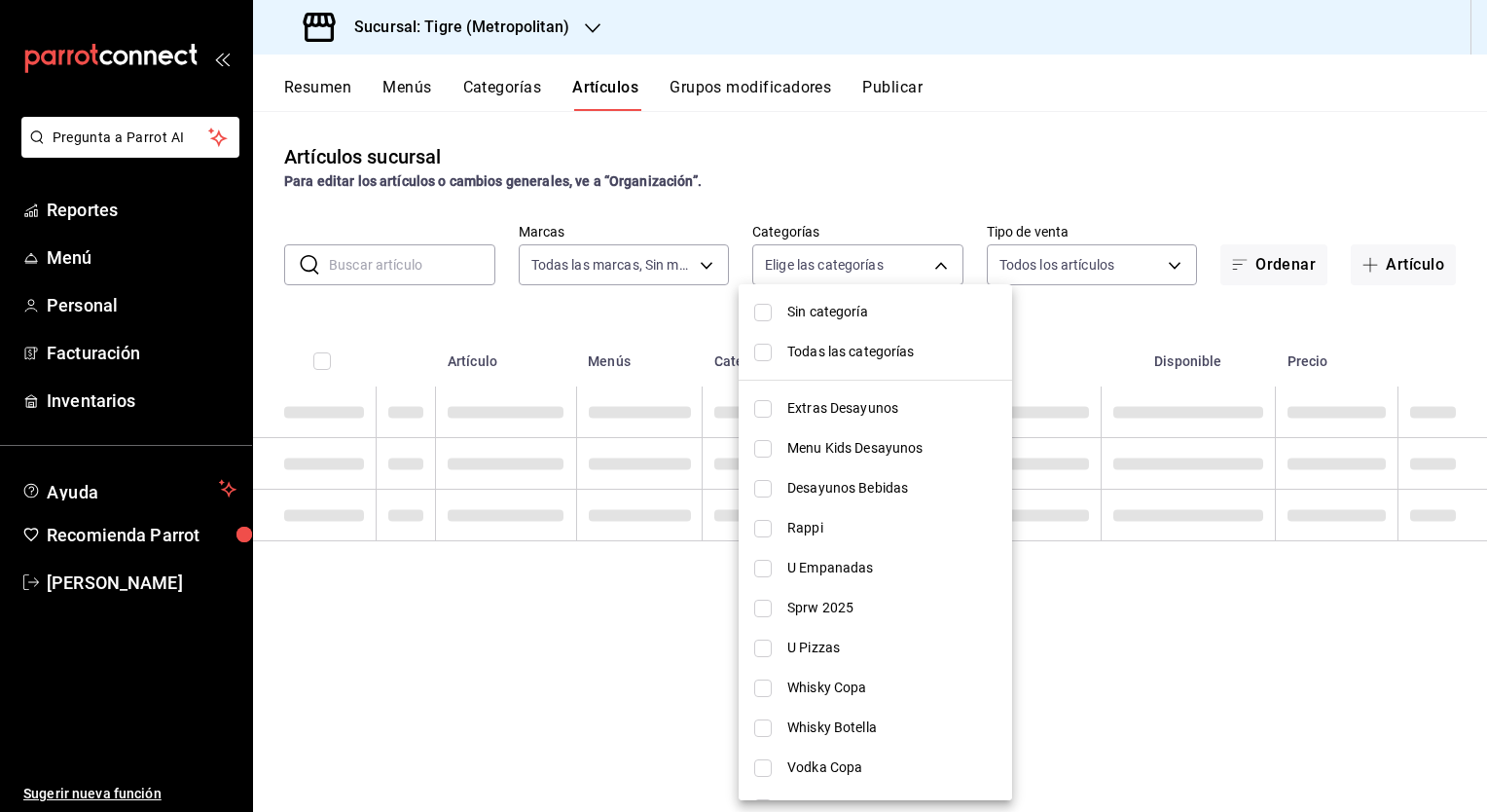
checkbox input "false"
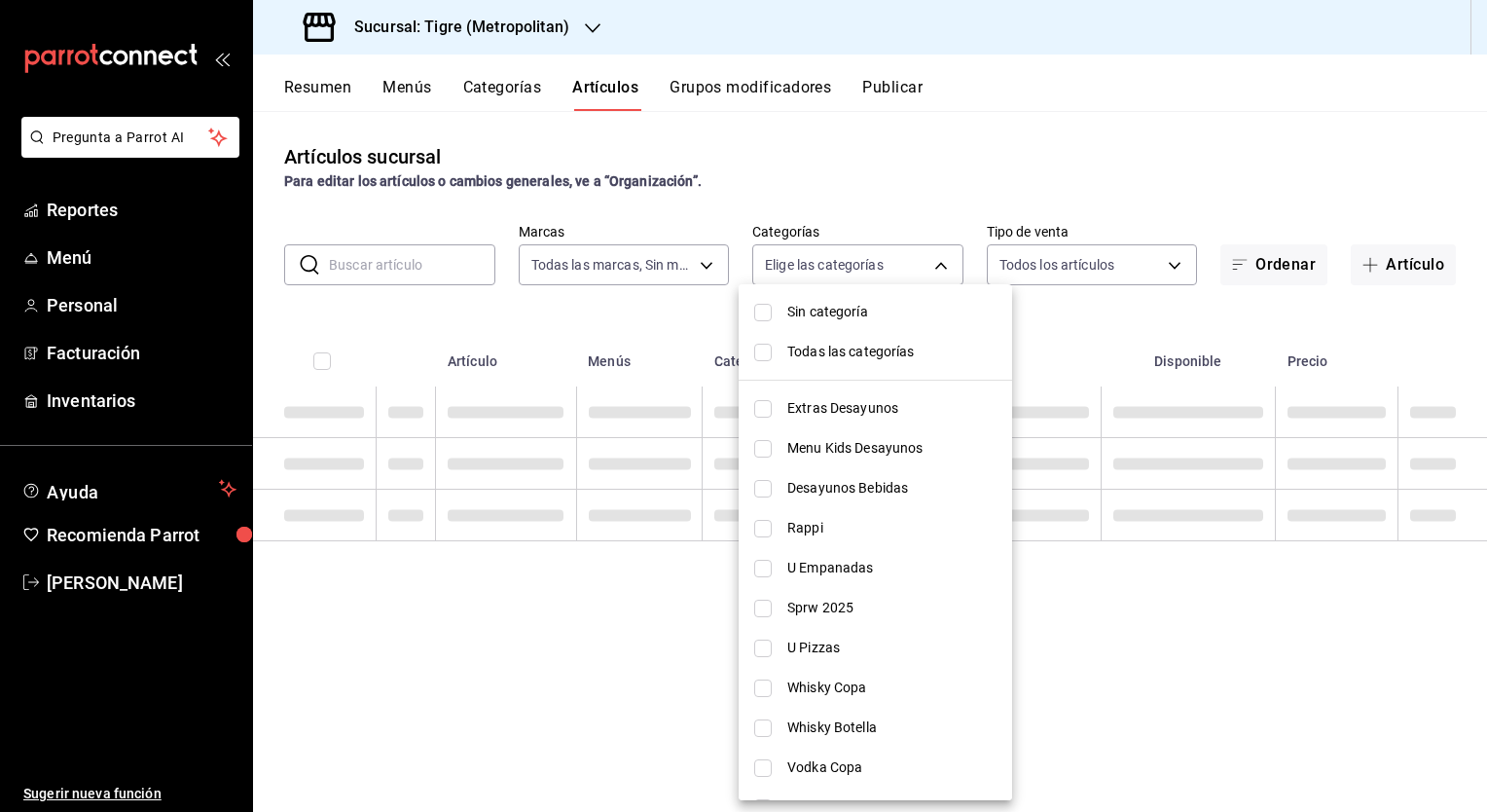
checkbox input "false"
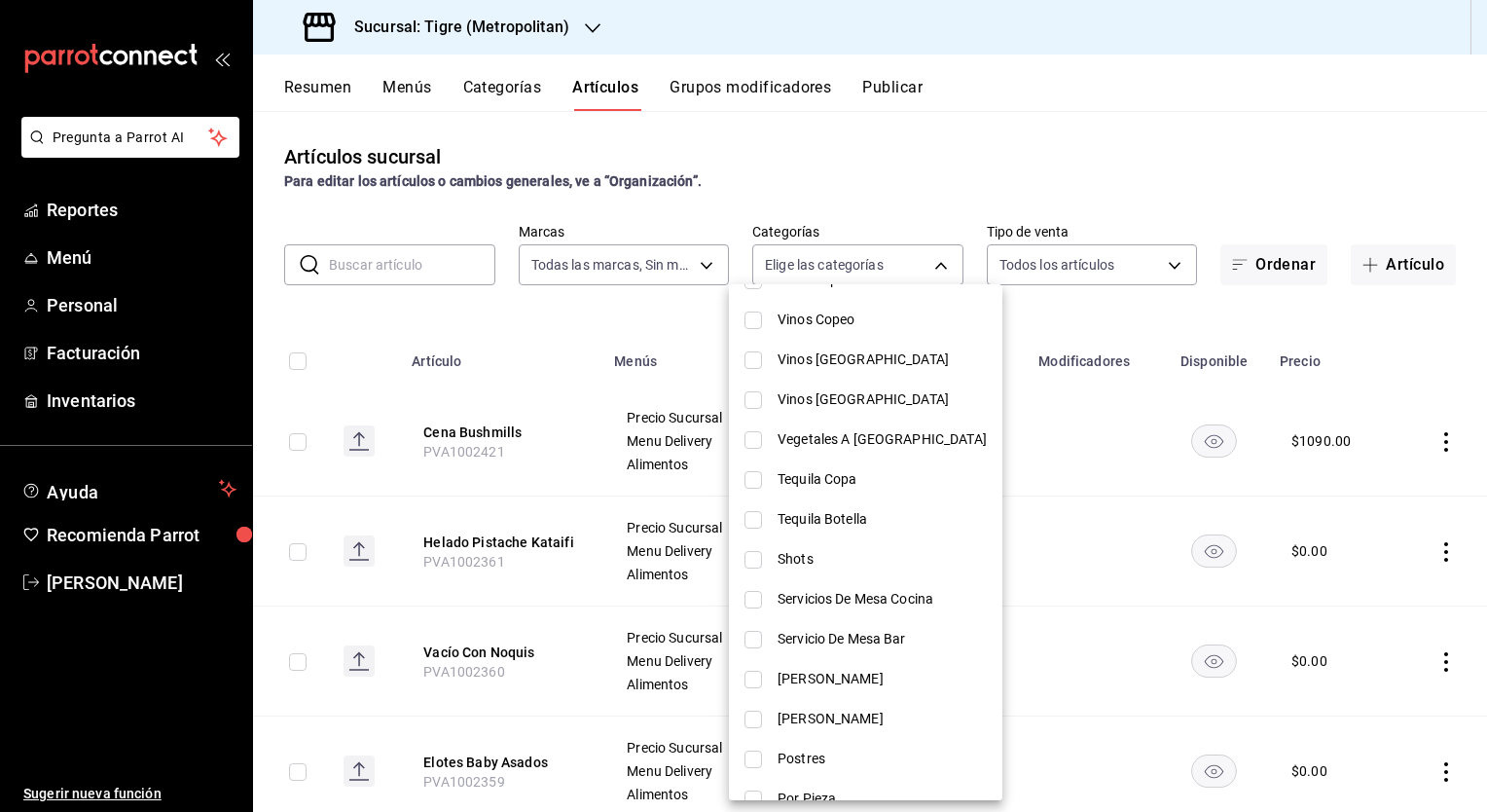
scroll to position [779, 0]
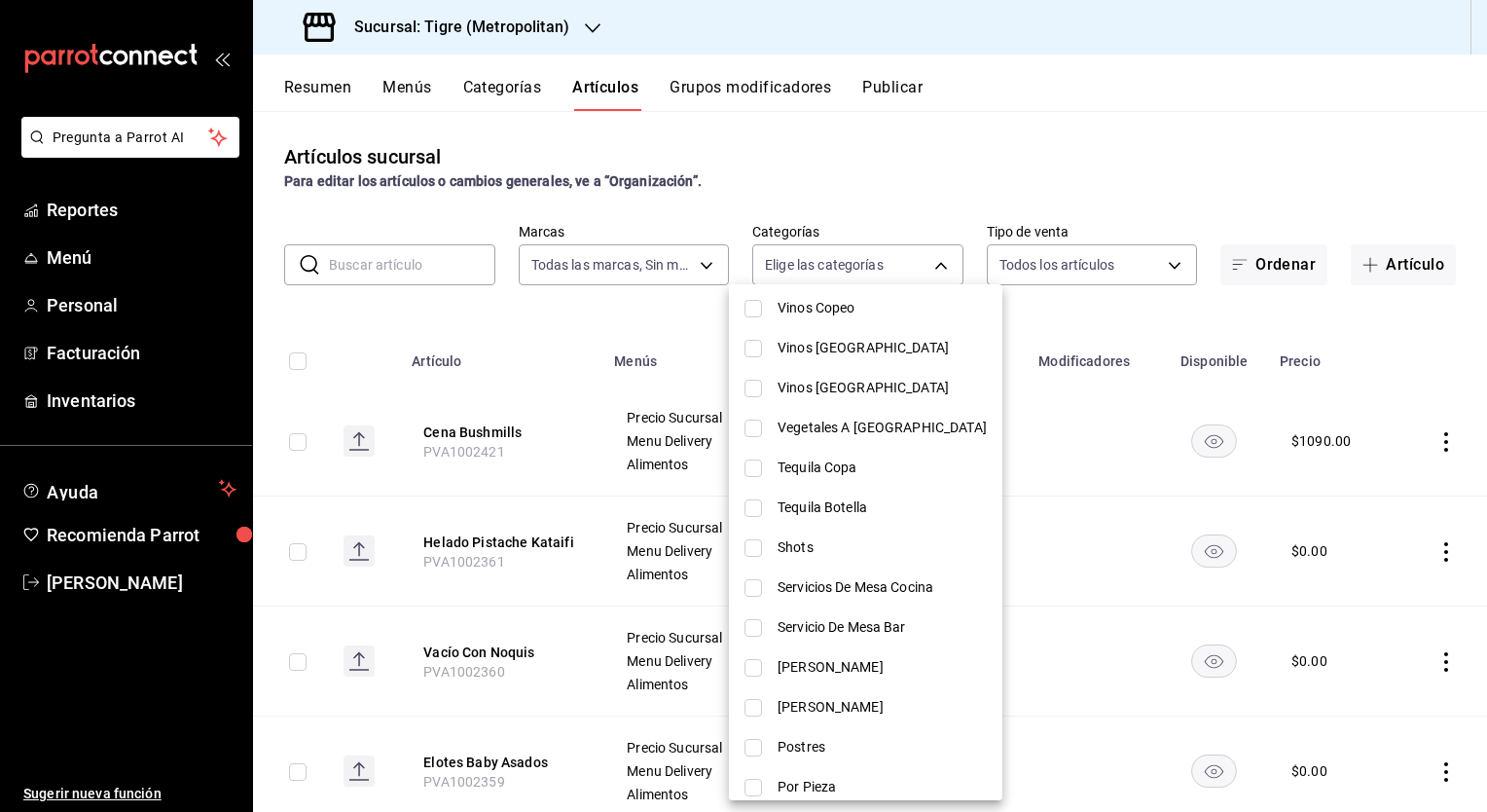
click at [754, 586] on input "checkbox" at bounding box center [753, 588] width 18 height 18
checkbox input "true"
type input "298d13bd-27ef-4696-8430-f16121a19f83"
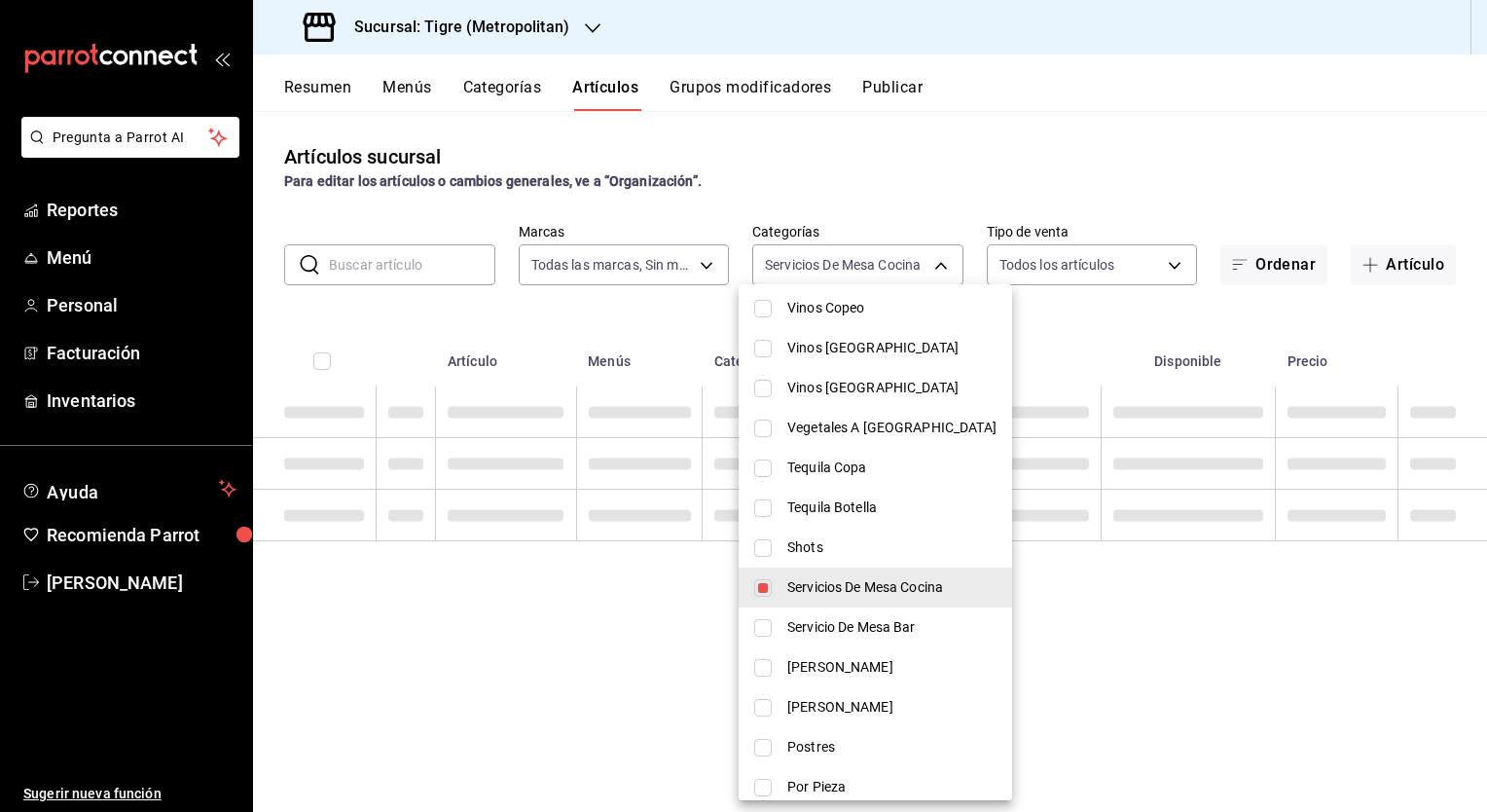
click at [761, 624] on input "checkbox" at bounding box center [763, 628] width 18 height 18
checkbox input "true"
type input "298d13bd-27ef-4696-8430-f16121a19f83,155cf97f-5676-4d49-8b7d-f43f92807e5e"
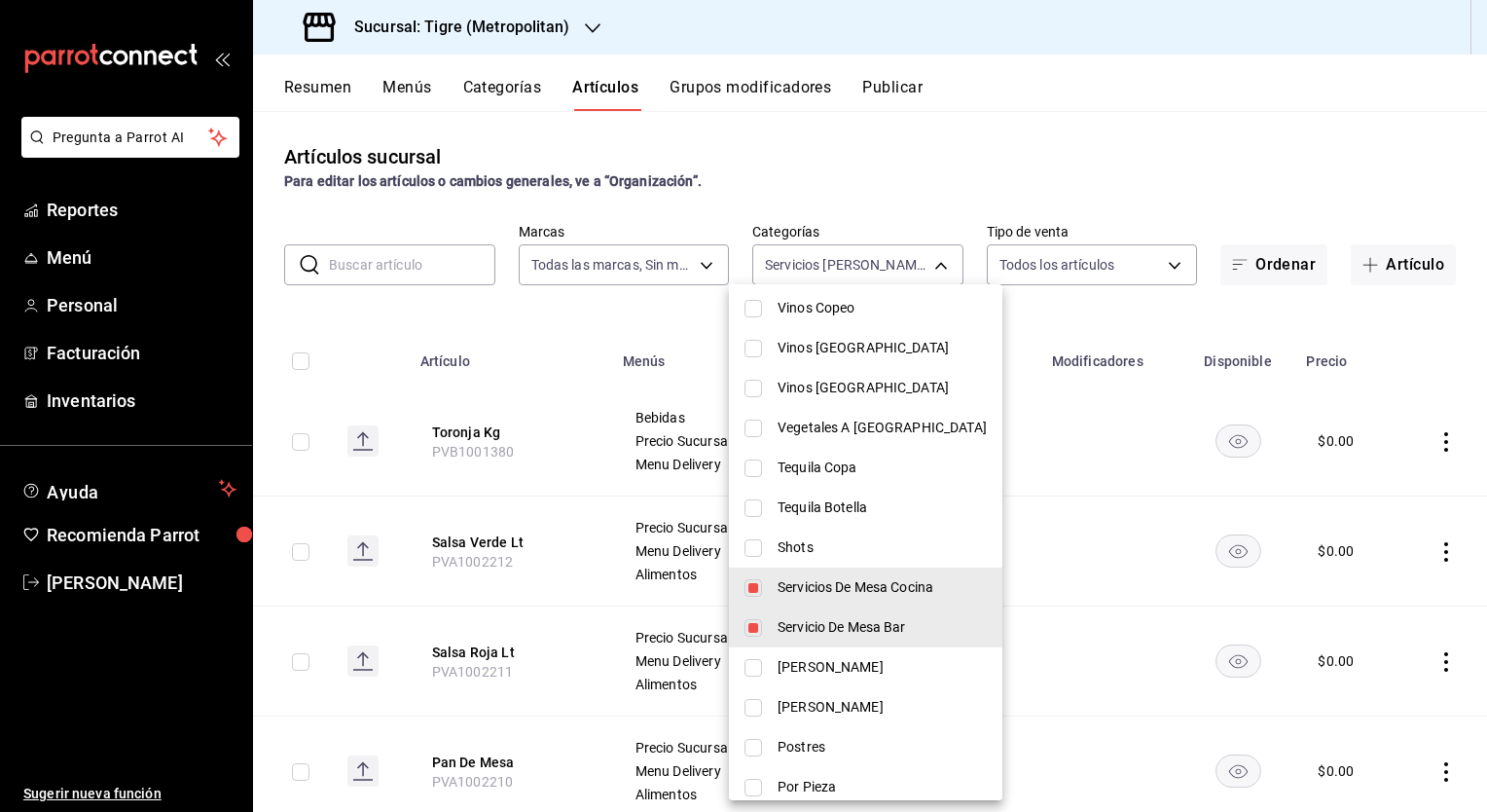
click at [1181, 138] on div at bounding box center [744, 406] width 1487 height 812
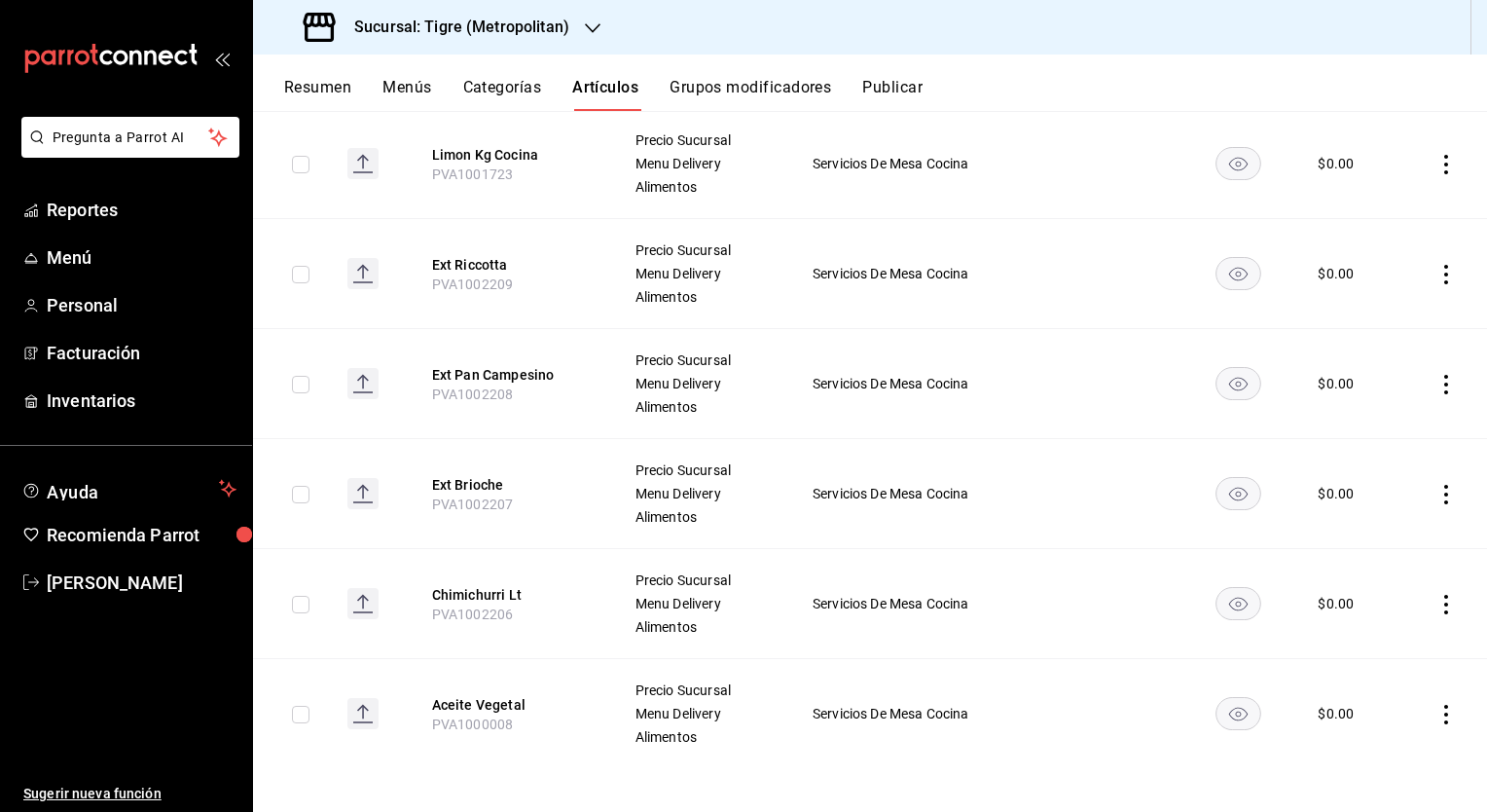
scroll to position [1047, 0]
click at [536, 25] on h3 "Sucursal: Tigre (Metropolitan)" at bounding box center [454, 27] width 230 height 24
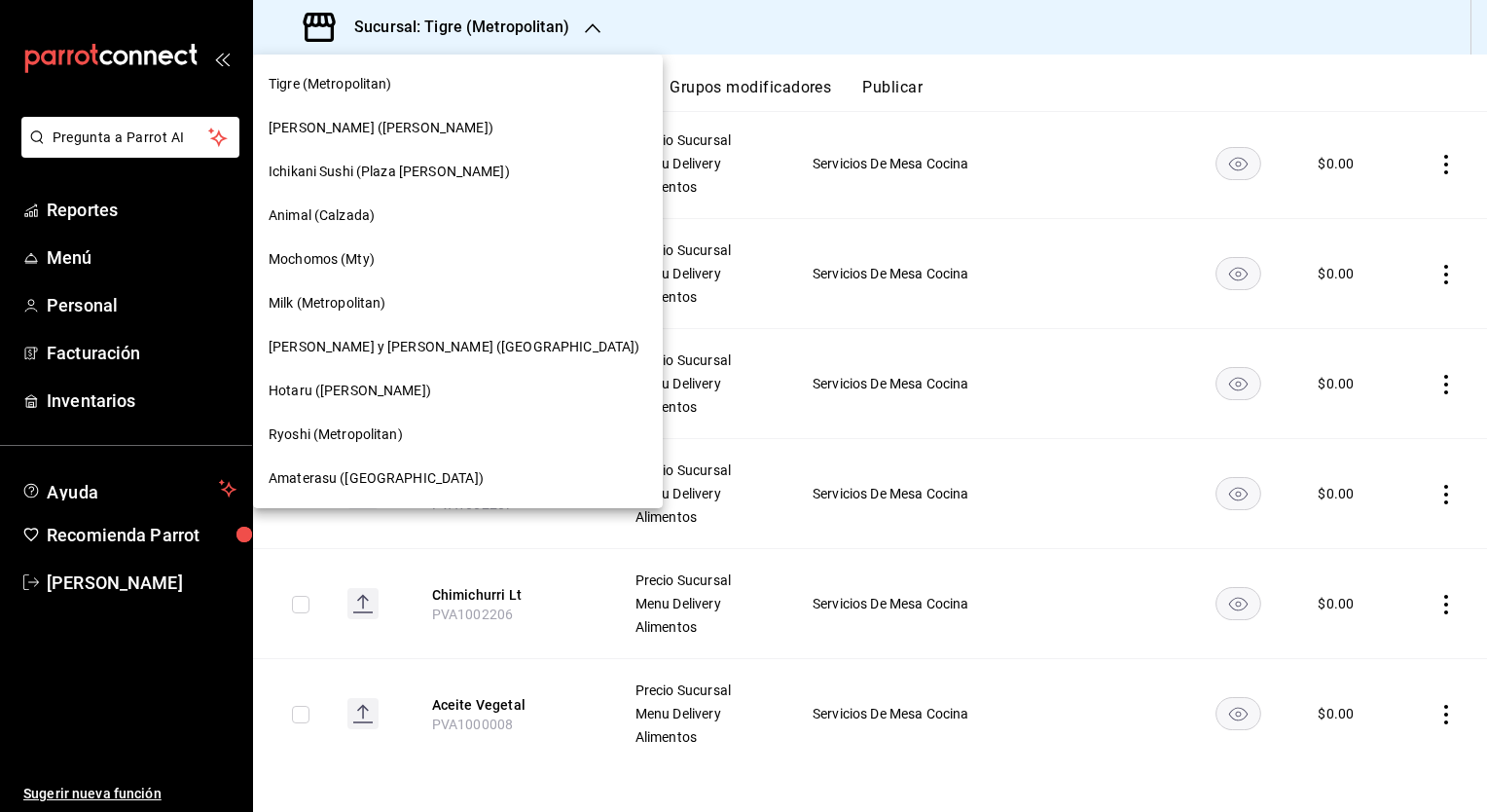
click at [311, 391] on span "Hotaru ([PERSON_NAME])" at bounding box center [350, 390] width 163 height 21
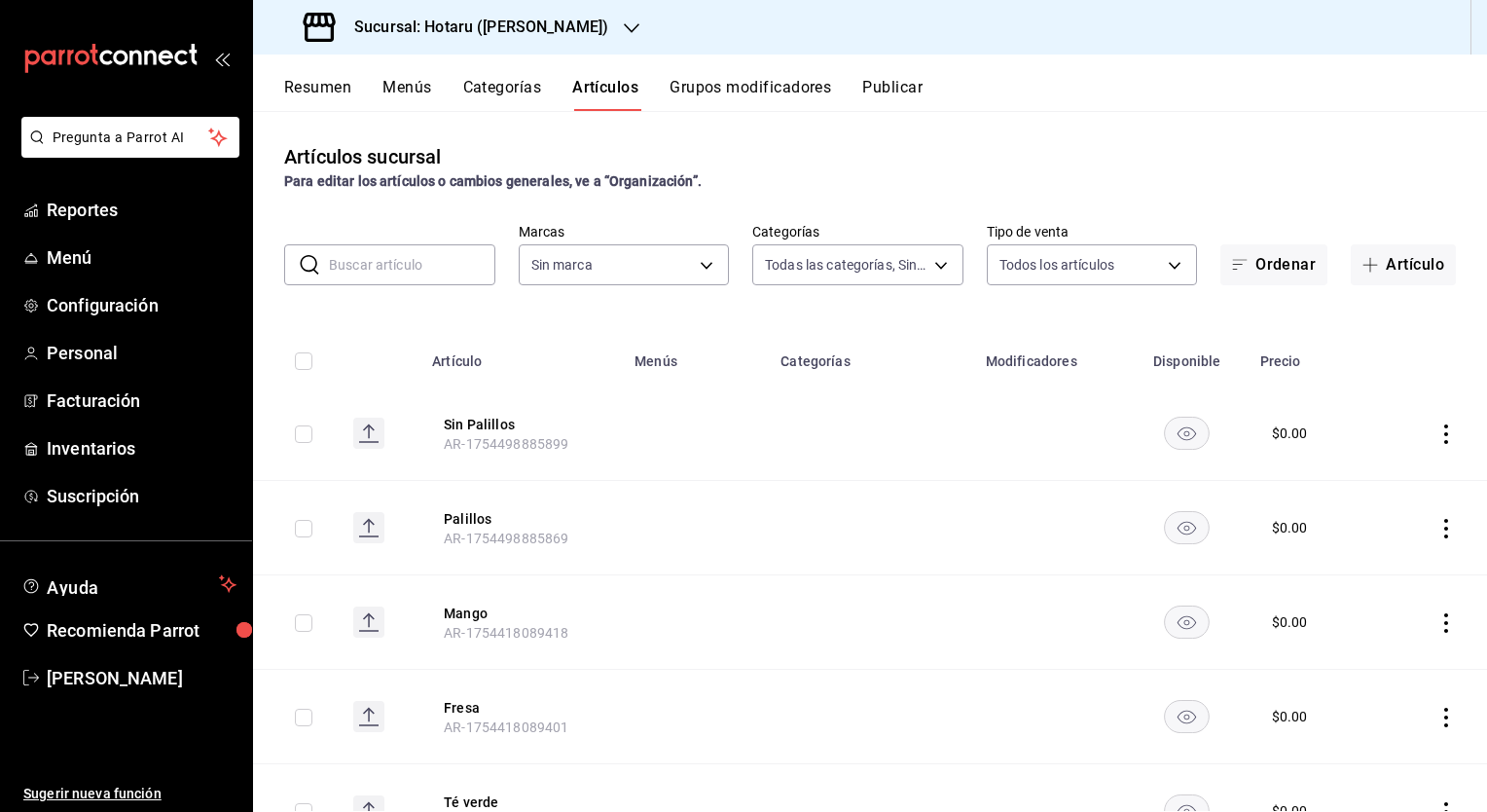
type input "c0b78d51-7925-43e8-b699-c52fb7c6d080,04492c64-33ac-4fe7-8ecc-c444235d9710,37f0f…"
type input "c6f689f8-63fd-49a8-a607-35aea03ac6a9,619c758d-7c36-49c6-a756-e52d453908cb"
